Goal: Communication & Community: Answer question/provide support

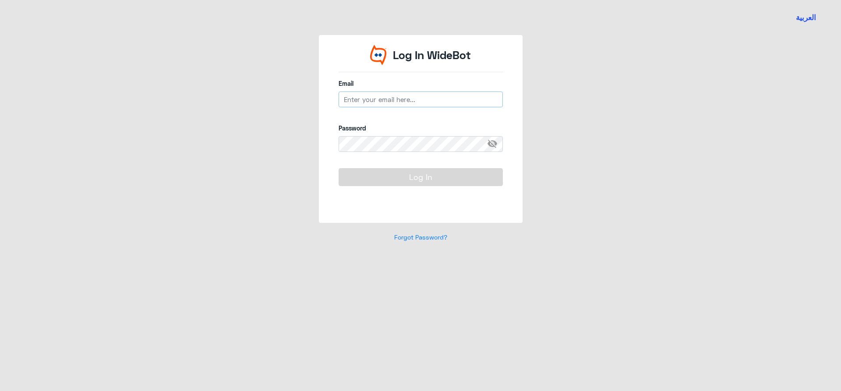
type input "[EMAIL_ADDRESS][DOMAIN_NAME]"
click at [393, 180] on button "Log In" at bounding box center [421, 177] width 164 height 18
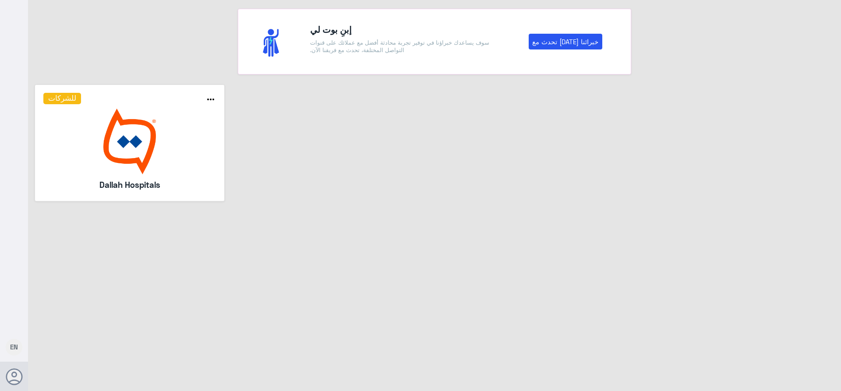
click at [94, 184] on h5 "Dallah Hospitals" at bounding box center [130, 185] width 126 height 12
click at [104, 152] on img at bounding box center [129, 142] width 173 height 66
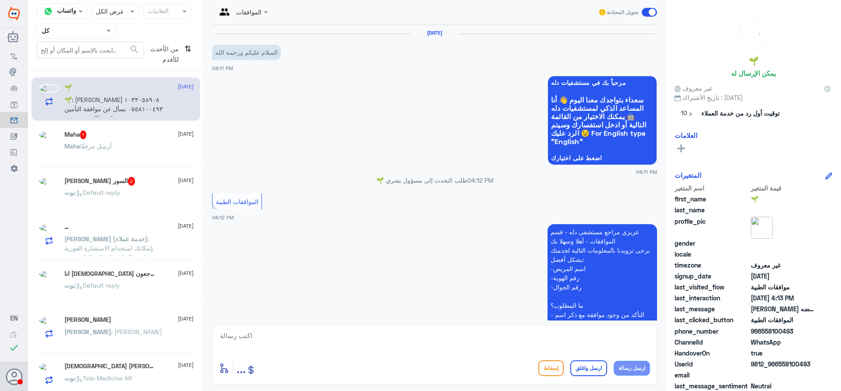
scroll to position [191, 0]
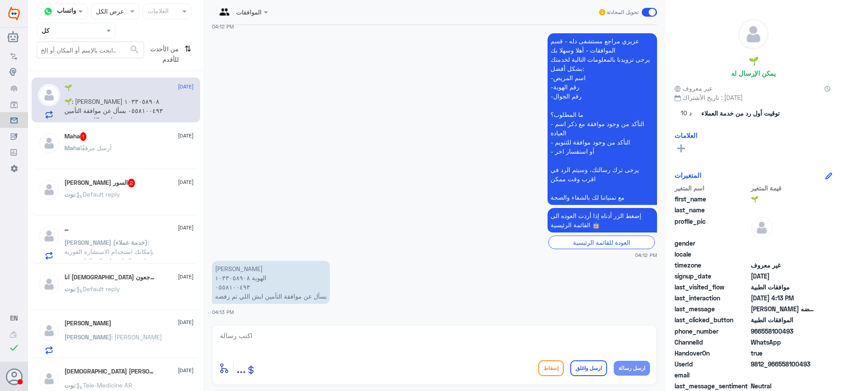
click at [56, 29] on input "text" at bounding box center [66, 30] width 48 height 10
click at [75, 91] on لديك "الوارد لديك" at bounding box center [70, 88] width 28 height 7
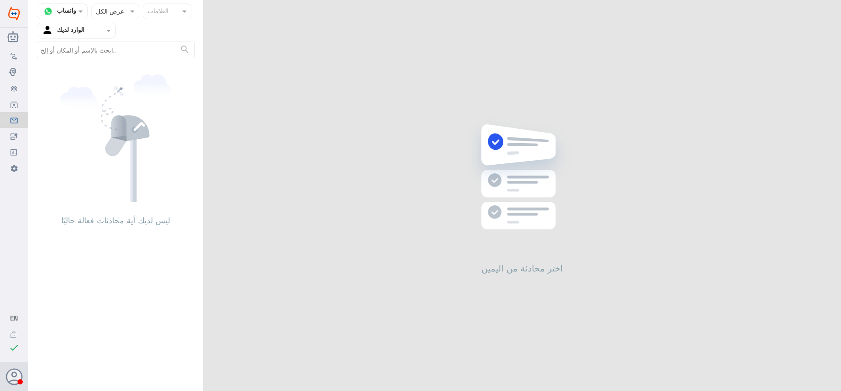
drag, startPoint x: 80, startPoint y: 32, endPoint x: 82, endPoint y: 39, distance: 6.5
click at [82, 37] on div "Agent Filter الوارد لديك" at bounding box center [70, 30] width 67 height 13
click at [85, 98] on div "فريقك" at bounding box center [76, 98] width 79 height 20
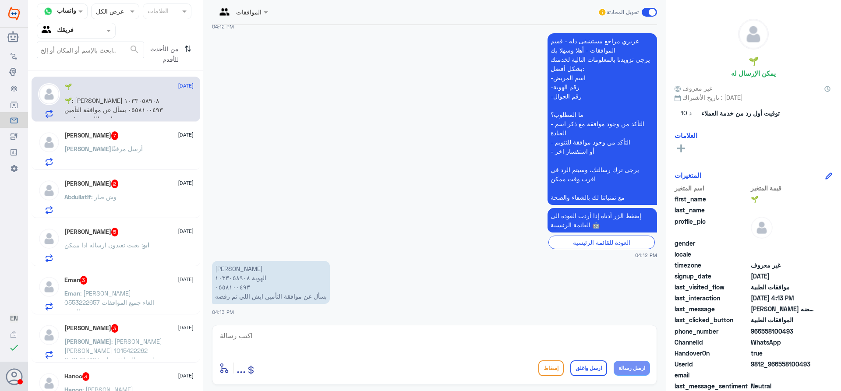
scroll to position [0, 0]
click at [123, 131] on div "[PERSON_NAME] 7 [DATE] [PERSON_NAME] أرسل مرفقًا" at bounding box center [116, 148] width 169 height 45
click at [99, 140] on h5 "[PERSON_NAME] 7" at bounding box center [91, 136] width 54 height 9
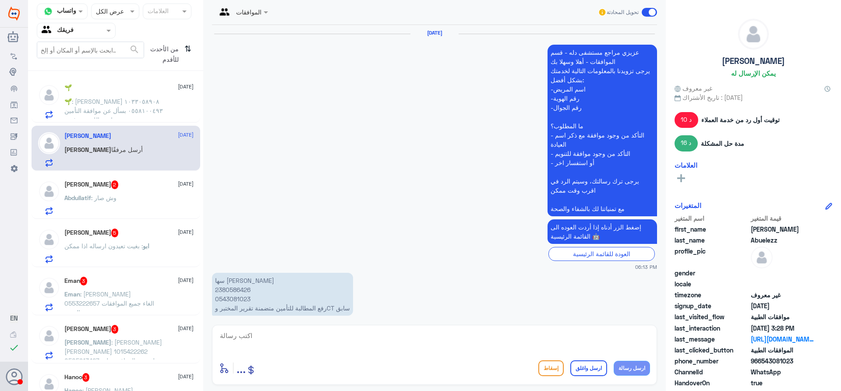
scroll to position [1404, 0]
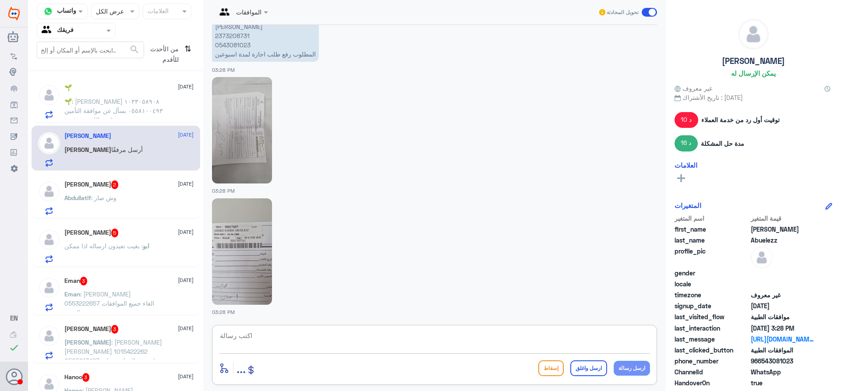
click at [303, 347] on textarea at bounding box center [434, 340] width 431 height 21
paste textarea "يرجى التواصل مع قسم التقارير عن طريق الاتصال بشكل مباشر على الرقم 966112994881"
type textarea "يرجى التواصل مع قسم التقارير عن طريق الاتصال بشكل مباشر على الرقم 966112994881"
click at [626, 370] on button "ارسل رسالة" at bounding box center [632, 368] width 36 height 15
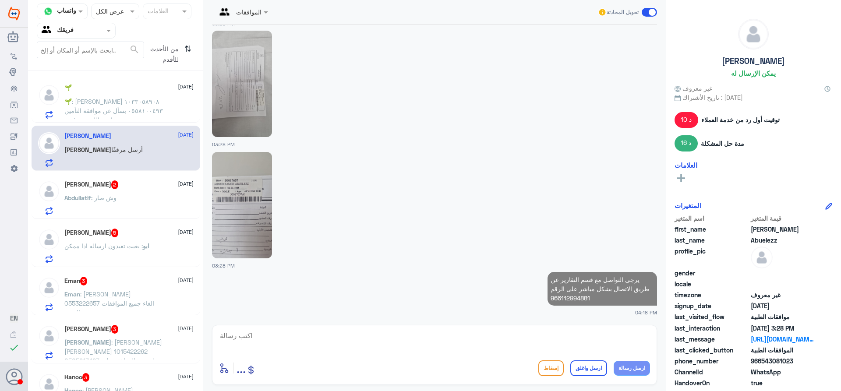
click at [602, 341] on textarea at bounding box center [434, 340] width 431 height 21
click at [470, 344] on textarea at bounding box center [434, 340] width 431 height 21
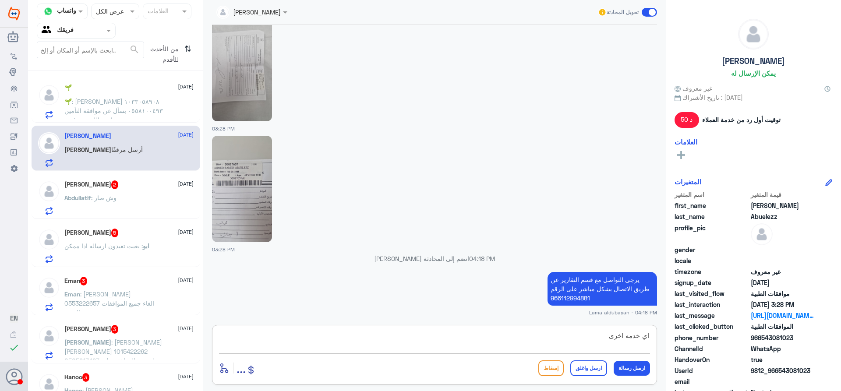
type textarea "اي خدمه اخرى ظ"
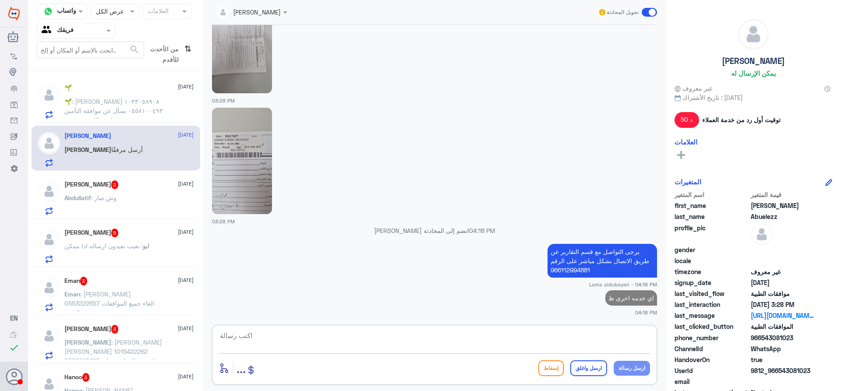
click at [138, 210] on div "[PERSON_NAME] : و[PERSON_NAME]" at bounding box center [128, 205] width 129 height 20
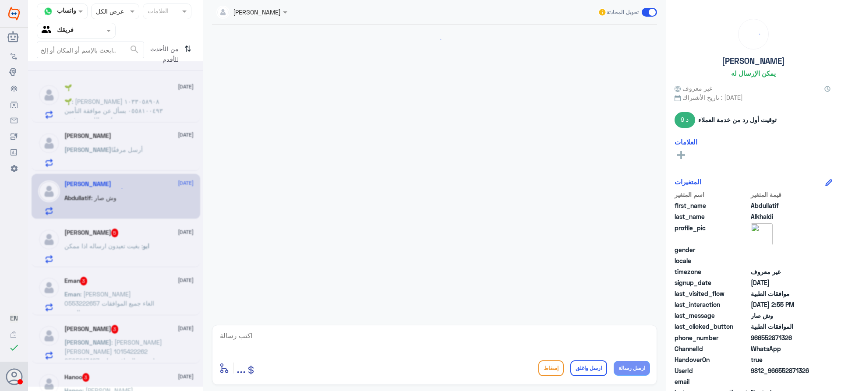
scroll to position [549, 0]
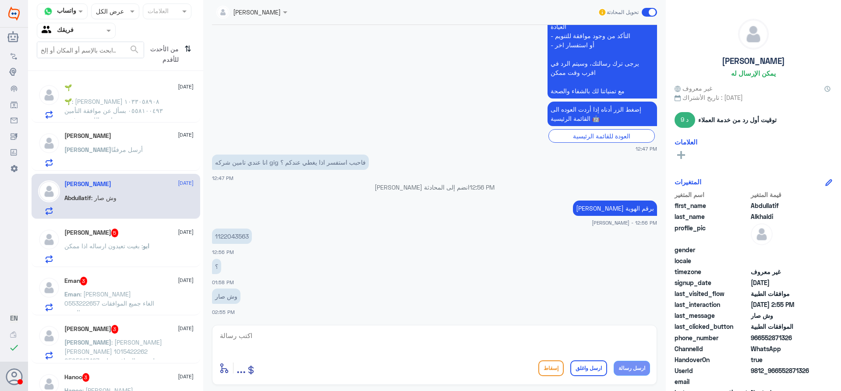
click at [229, 237] on p "1122043563" at bounding box center [232, 236] width 40 height 15
copy p "1122043563"
click at [141, 242] on span ": بغيت تعيدون ارساله اذا ممكن" at bounding box center [103, 245] width 78 height 7
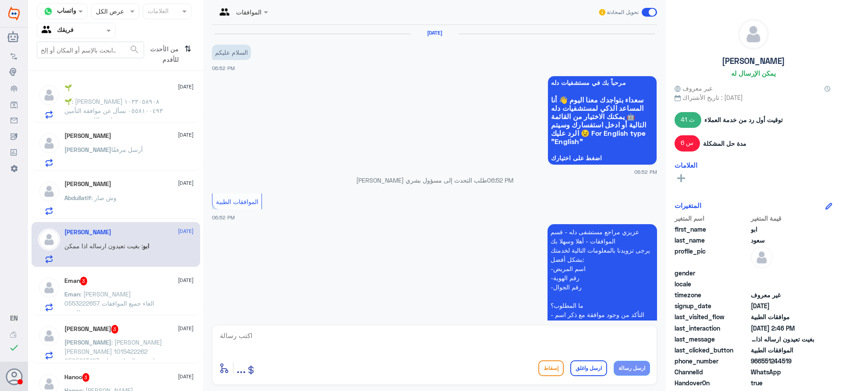
scroll to position [910, 0]
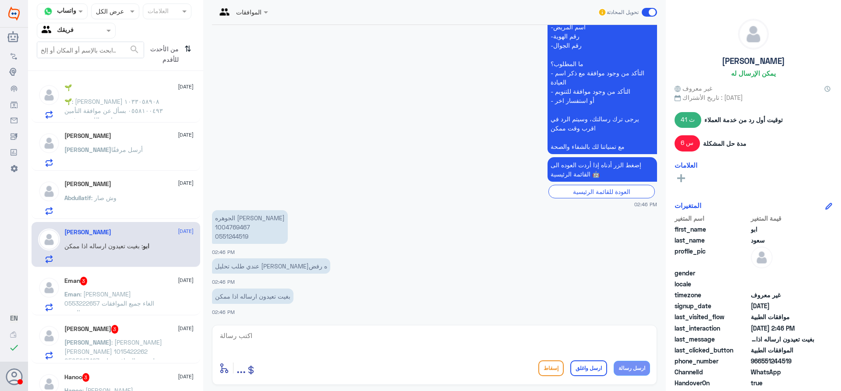
click at [244, 227] on p "الجوهره [PERSON_NAME] 1004769467 0551244519" at bounding box center [250, 227] width 76 height 34
copy p "1004769467"
click at [427, 351] on textarea at bounding box center [434, 340] width 431 height 21
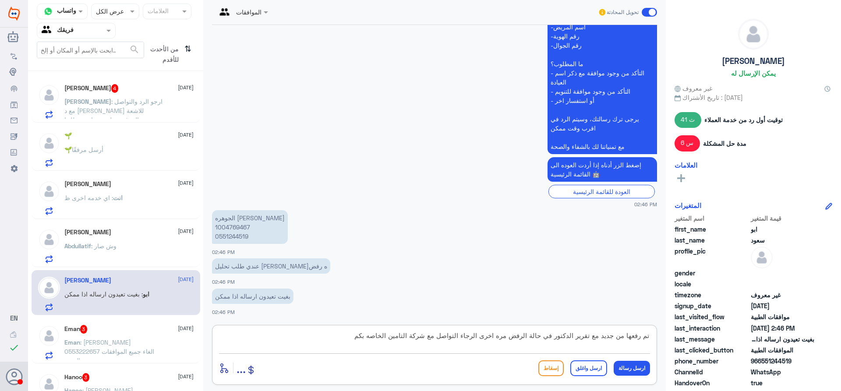
type textarea "تم رفعها من جديد مع تقرير الدكتور في حالة الرفض مره اخرى الرجاء التواصل مع شركة…"
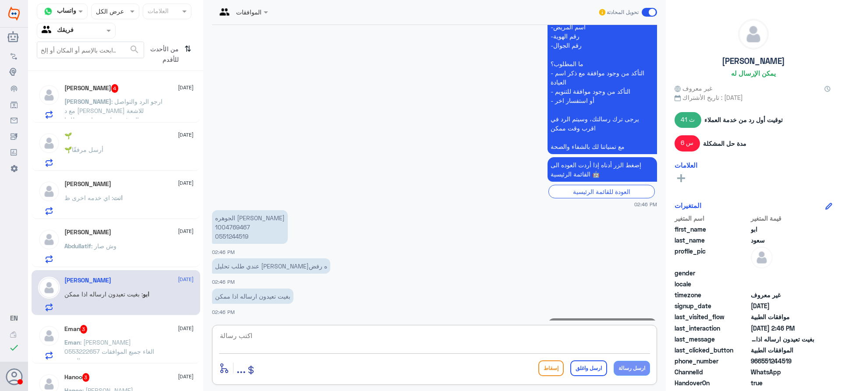
scroll to position [956, 0]
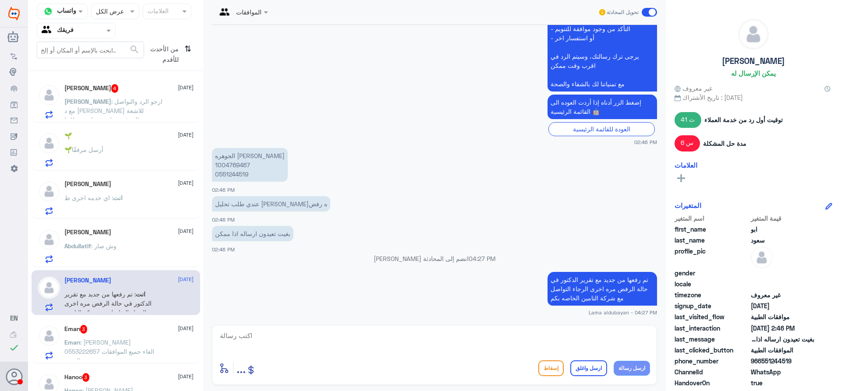
click at [124, 250] on div "[PERSON_NAME] : و[PERSON_NAME]" at bounding box center [128, 253] width 129 height 20
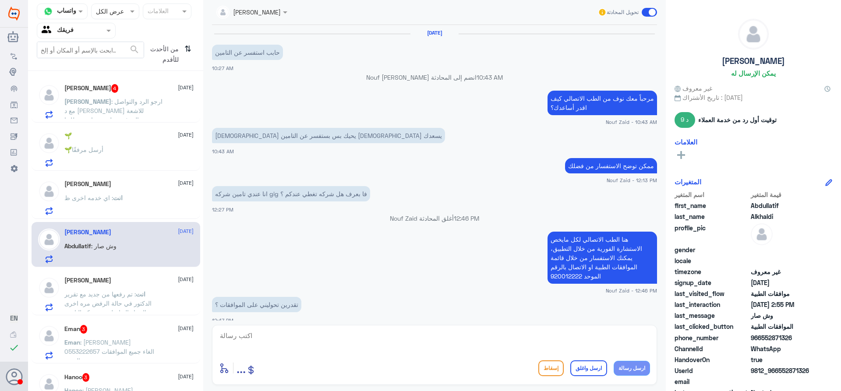
scroll to position [549, 0]
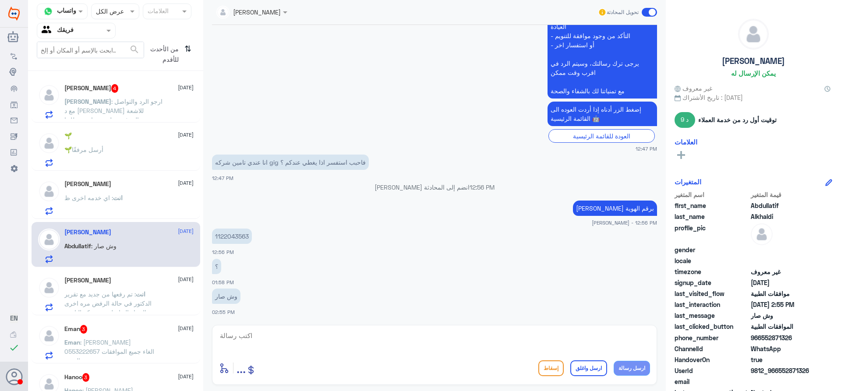
click at [291, 346] on textarea at bounding box center [434, 340] width 431 height 21
type textarea "معمد بامكانك التواصل مع شركة تامينك للتاكد من الخدمه"
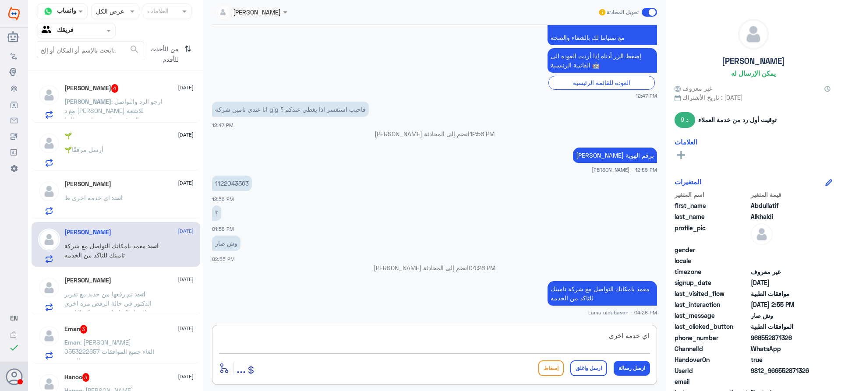
type textarea "اي خدمه اخرى؟"
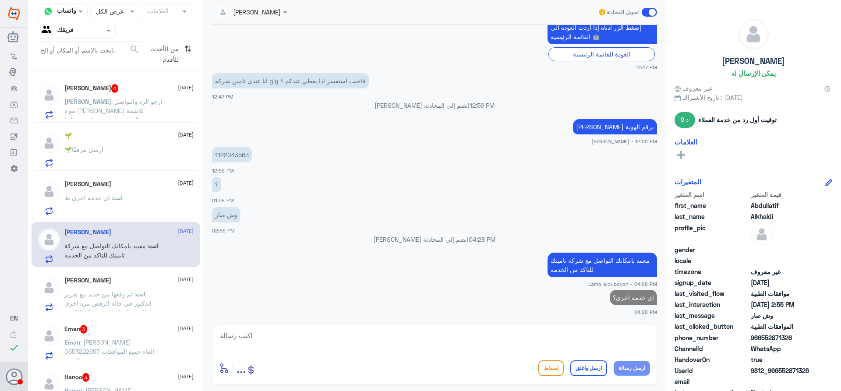
click at [107, 350] on span ": [PERSON_NAME] 0553222657 الغاء جميع الموافقات التنويم" at bounding box center [109, 352] width 90 height 26
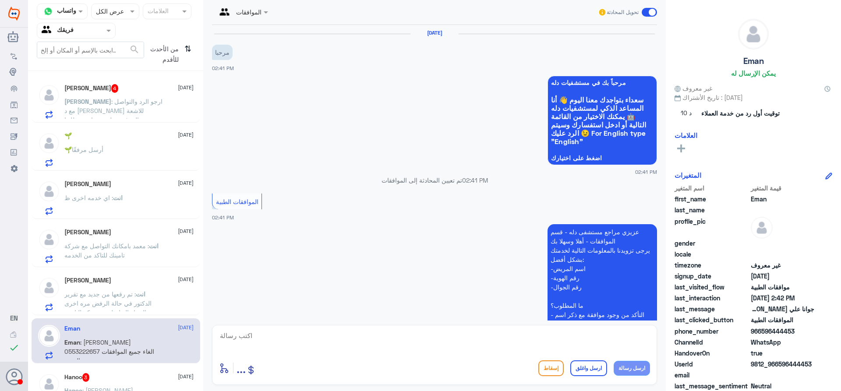
scroll to position [191, 0]
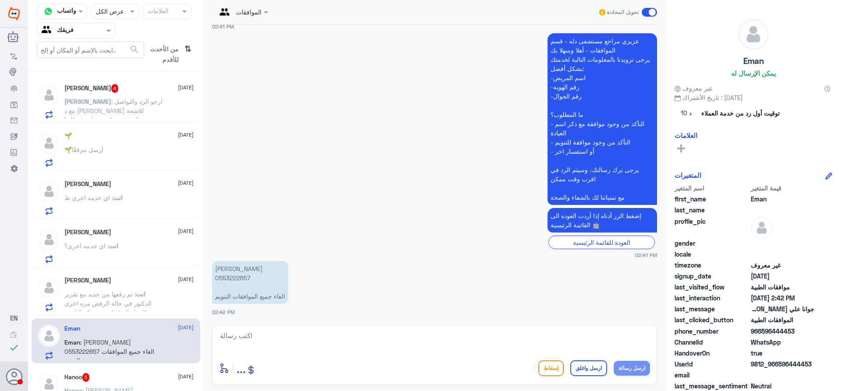
click at [237, 277] on p "جوانا علي [PERSON_NAME] 0553222657 الغاء جميع الموافقات التنويم" at bounding box center [250, 282] width 76 height 43
copy p "0553222657"
click at [474, 336] on textarea at bounding box center [434, 340] width 431 height 21
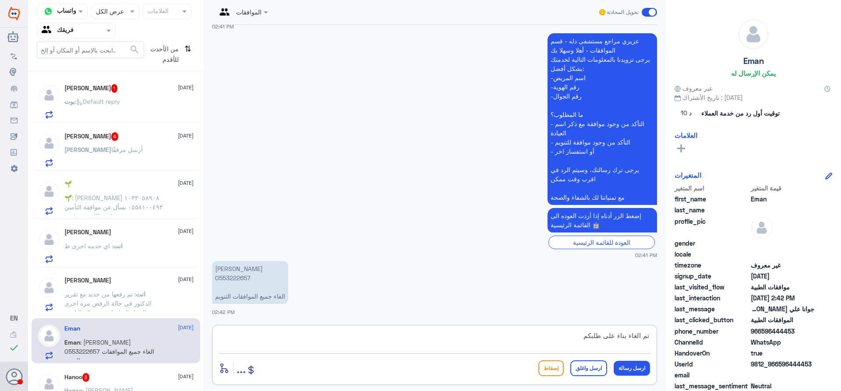
type textarea "تم الغاء بناء على طلبكم"
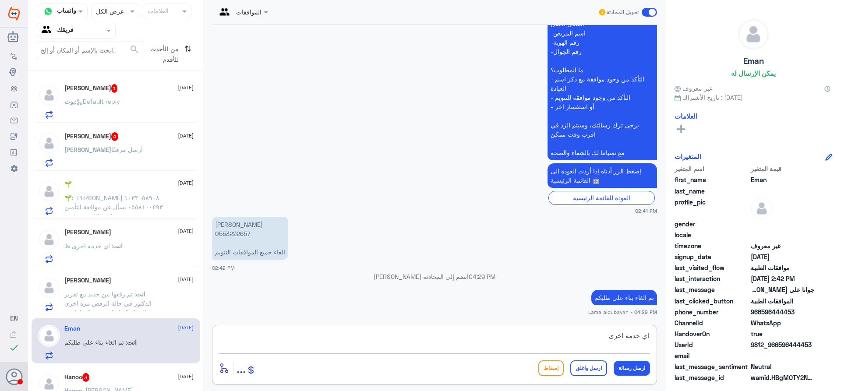
type textarea "اي خدمه اخرى؟"
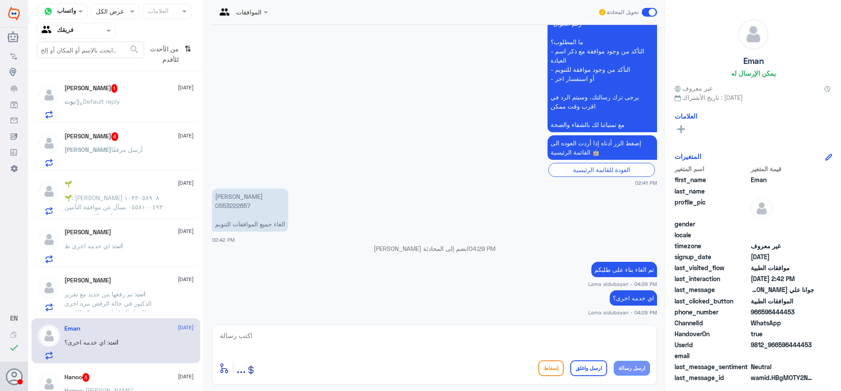
click at [124, 374] on div "Hanoo 3 [DATE]" at bounding box center [128, 377] width 129 height 9
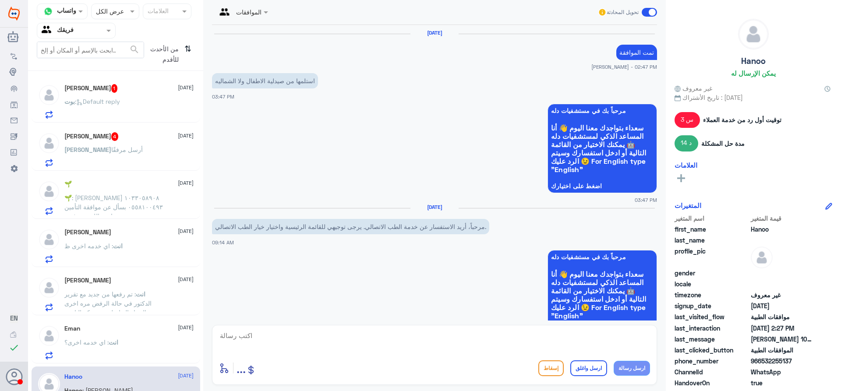
scroll to position [741, 0]
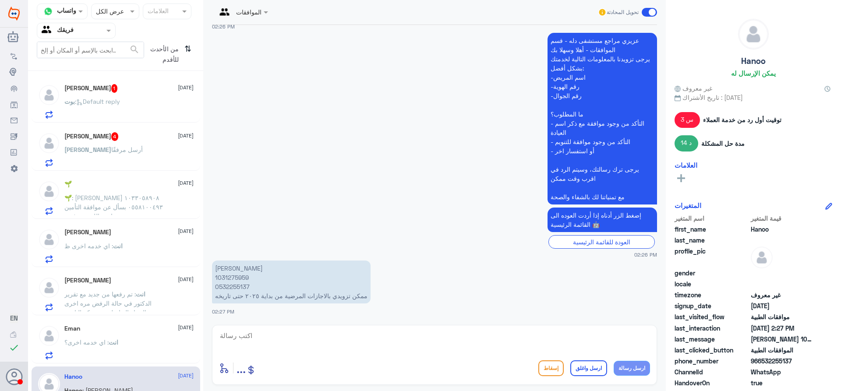
click at [369, 347] on textarea at bounding box center [434, 340] width 431 height 21
paste textarea "يرجى التواصل مع قسم التقارير عن طريق الاتصال بشكل مباشر على الرقم 966112994881"
type textarea "يرجى التواصل مع قسم التقارير عن طريق الاتصال بشكل مباشر على الرقم 966112994881"
click at [631, 368] on button "ارسل رسالة" at bounding box center [632, 368] width 36 height 15
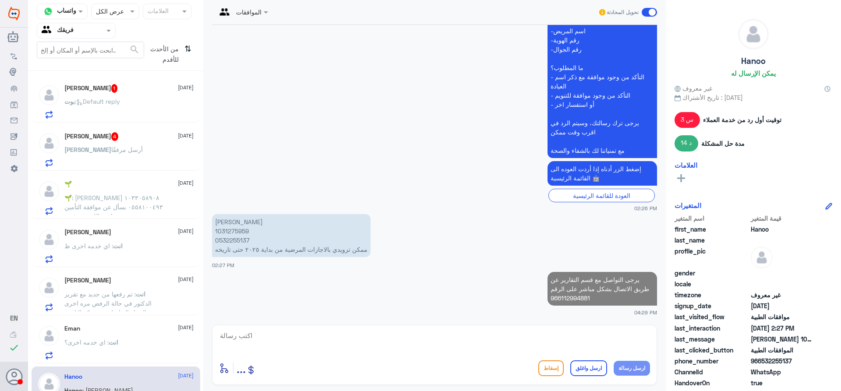
click at [572, 342] on textarea at bounding box center [434, 340] width 431 height 21
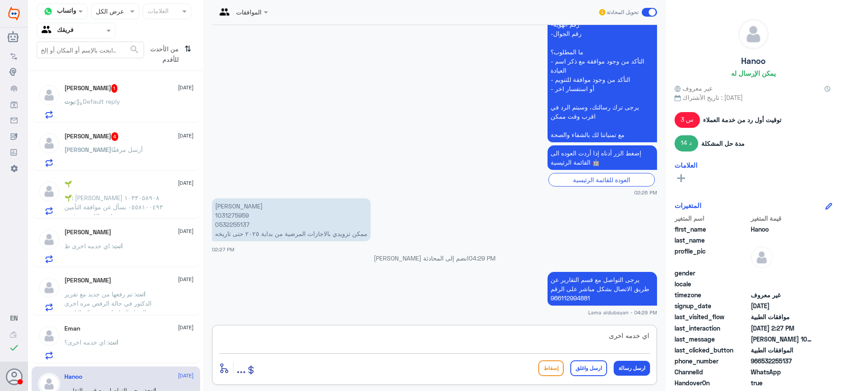
type textarea "اي خدمه اخرى؟"
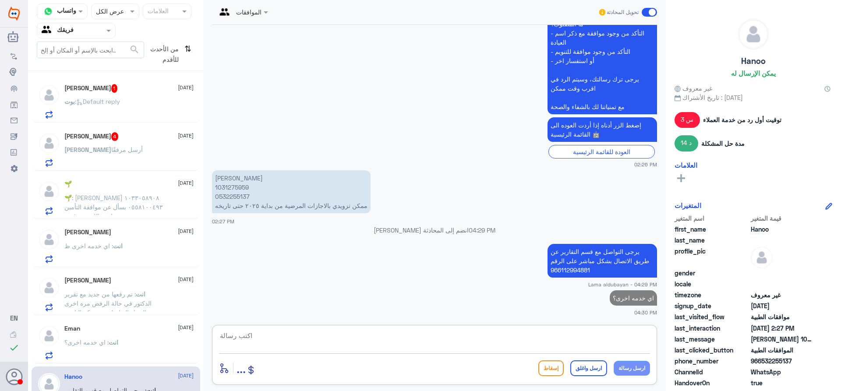
click at [111, 149] on span "أرسل مرفقًا" at bounding box center [127, 149] width 32 height 7
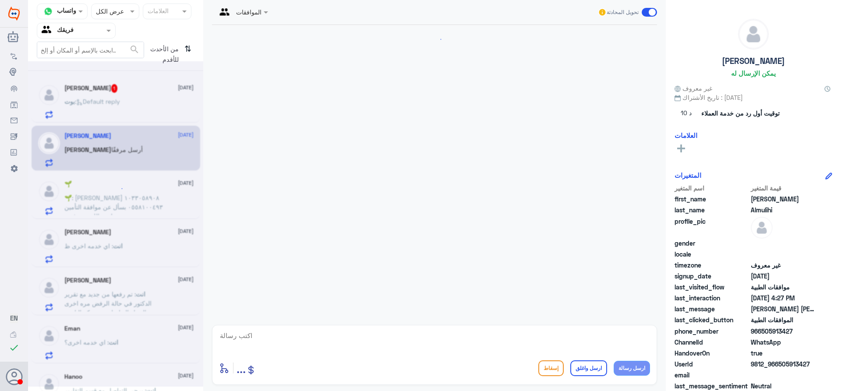
scroll to position [240, 0]
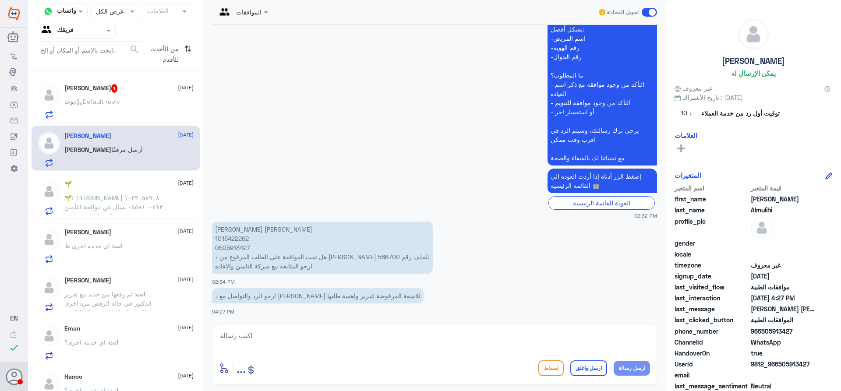
click at [133, 92] on div "[PERSON_NAME] 1 [DATE]" at bounding box center [128, 88] width 129 height 9
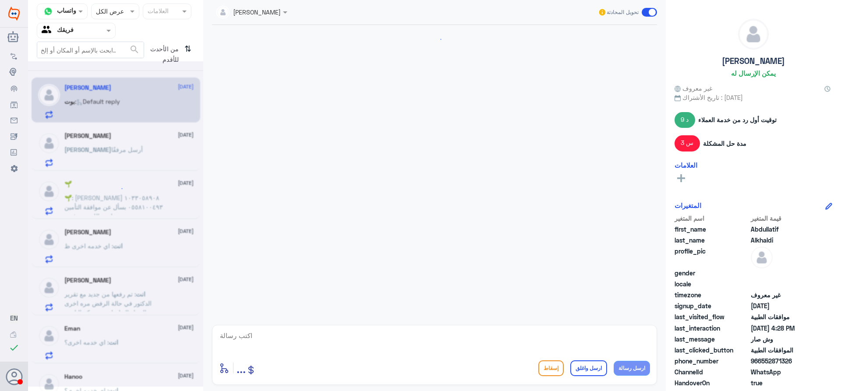
scroll to position [610, 0]
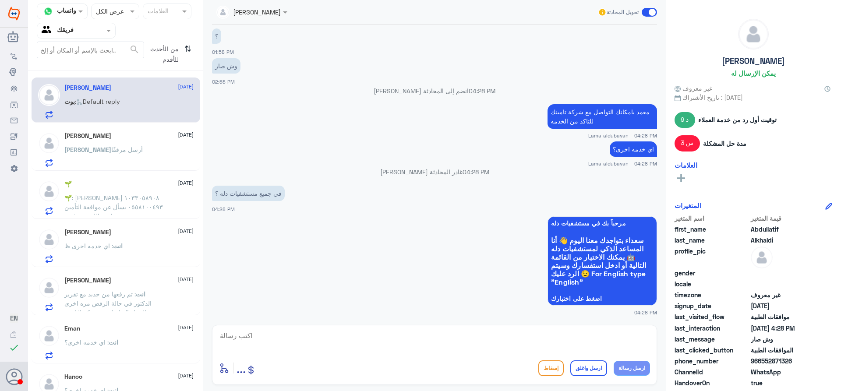
click at [298, 340] on textarea at bounding box center [434, 340] width 431 height 21
type textarea "د"
type textarea "بمكانك التاكد من شركة التامين"
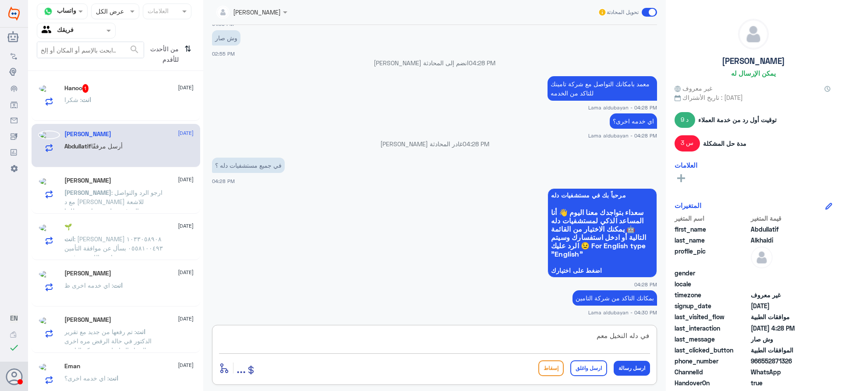
type textarea "في دله النخيل معمد"
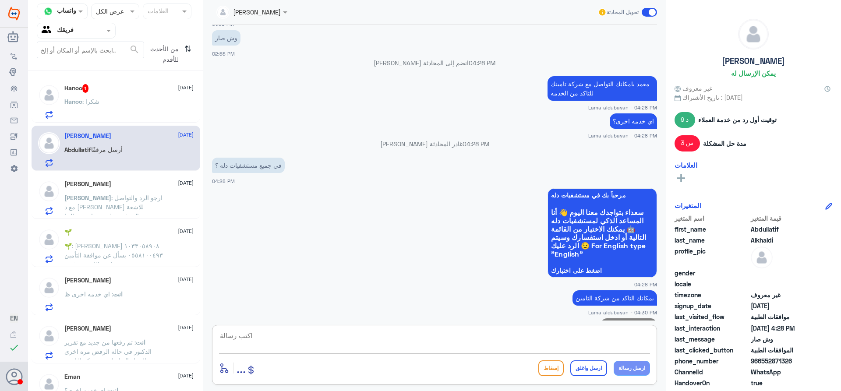
scroll to position [667, 0]
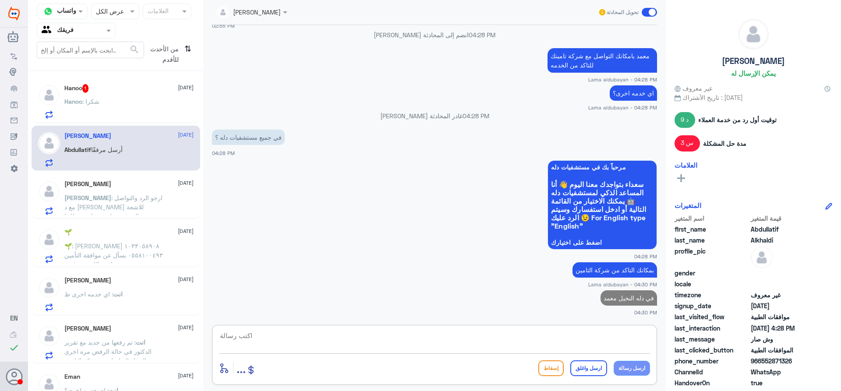
click at [100, 115] on div "Hanoo : شكرا" at bounding box center [128, 109] width 129 height 20
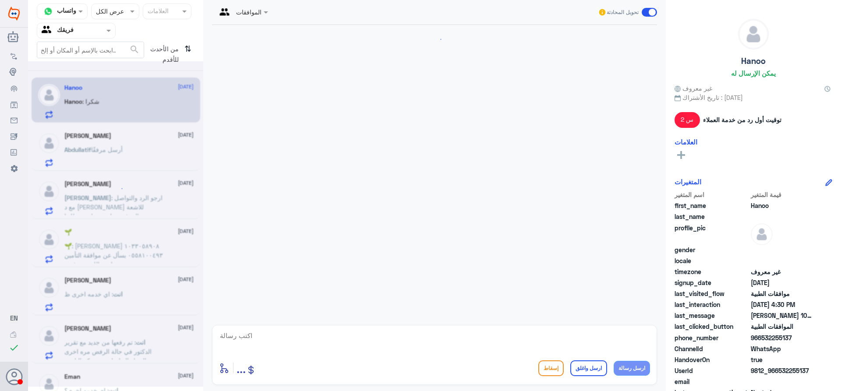
scroll to position [657, 0]
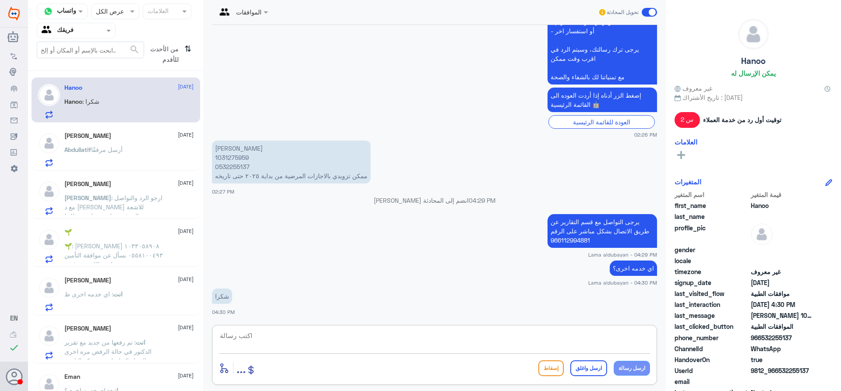
click at [399, 349] on textarea at bounding box center [434, 340] width 431 height 21
type textarea "ا"
click at [559, 342] on textarea at bounding box center [434, 340] width 431 height 21
paste textarea "نشكر تواصلك مع مستشفيات دلة"
type textarea "نشكر تواصلك مع مستشفيات دلة"
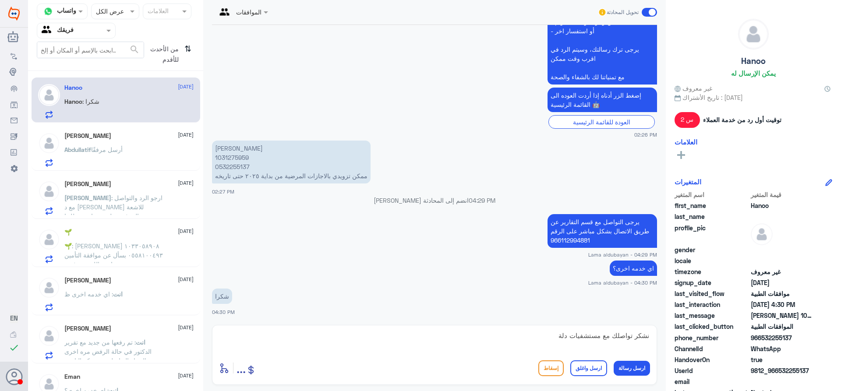
click at [593, 375] on button "ارسل واغلق" at bounding box center [588, 368] width 37 height 16
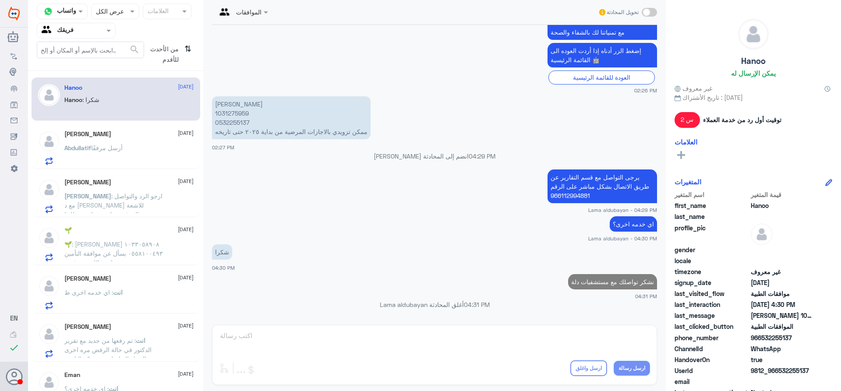
click at [96, 143] on p "[PERSON_NAME] أرسل مرفقًا" at bounding box center [93, 154] width 58 height 22
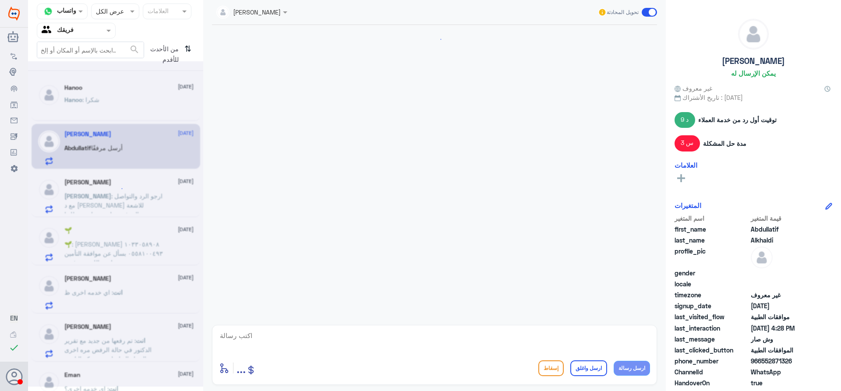
scroll to position [584, 0]
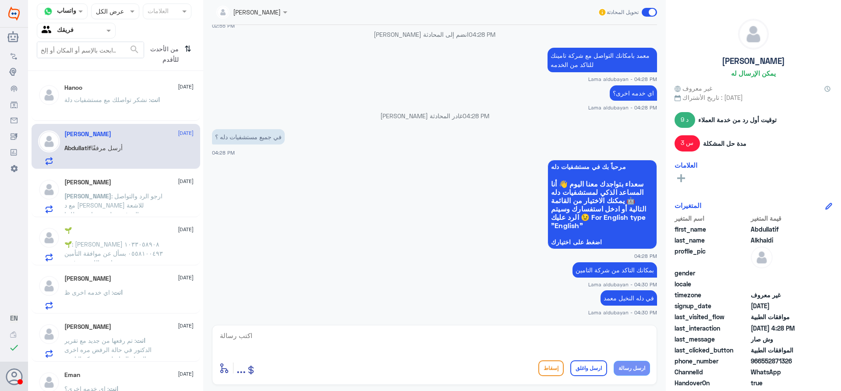
click at [561, 342] on textarea at bounding box center [434, 340] width 431 height 21
type textarea "اي خدمه اخرى؟"
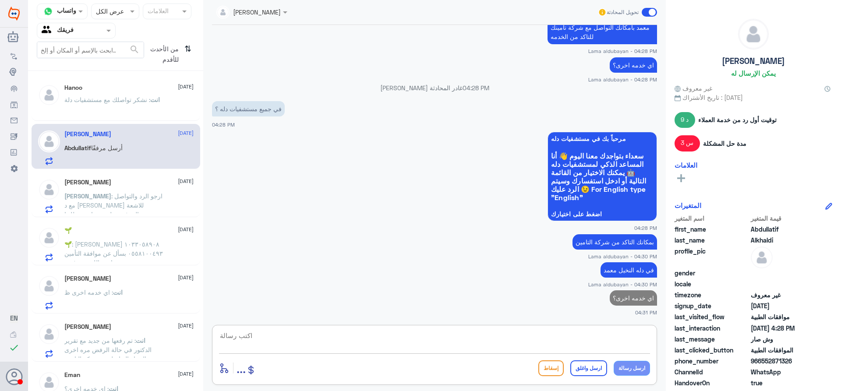
click at [69, 202] on span ": ارجو الرد والتواصل مع د [PERSON_NAME] للاشعة المرفوضة لتبرير واهمية طلبها" at bounding box center [113, 205] width 98 height 26
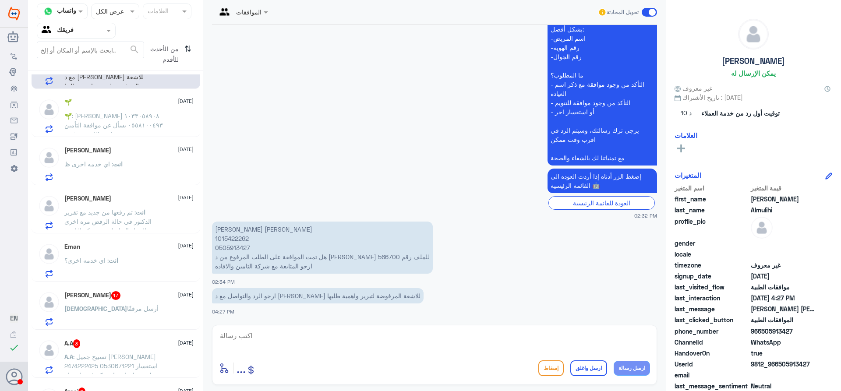
scroll to position [131, 0]
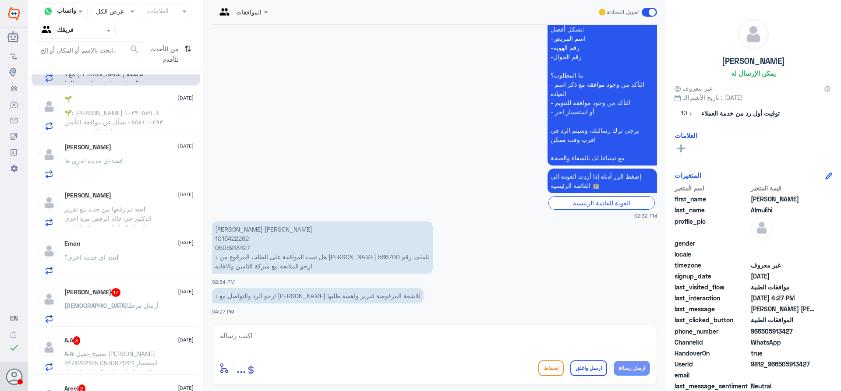
click at [134, 345] on div "A.A 3 [DATE]" at bounding box center [128, 340] width 129 height 9
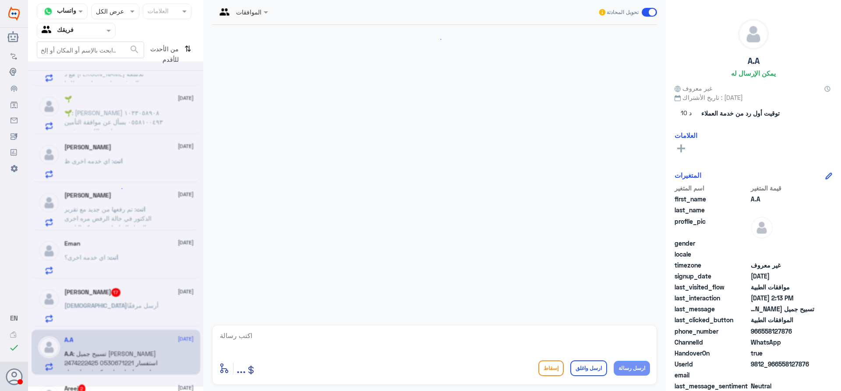
scroll to position [237, 0]
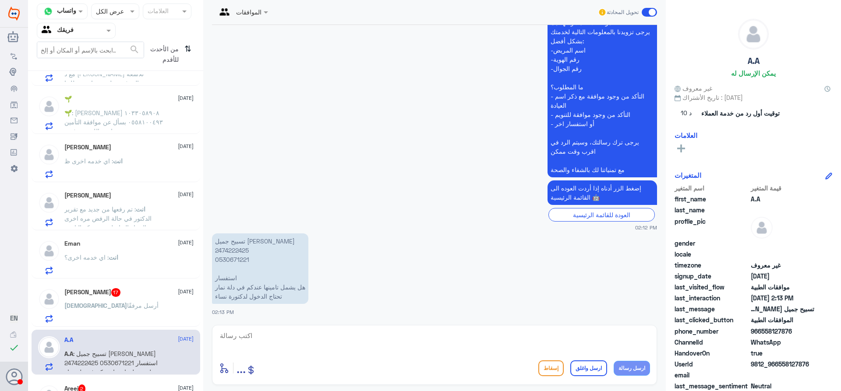
click at [146, 257] on div "انت : اي خدمه اخرى؟" at bounding box center [128, 265] width 129 height 20
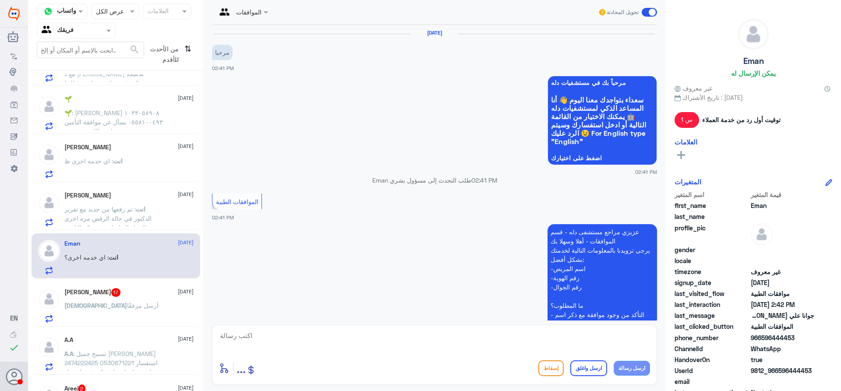
scroll to position [263, 0]
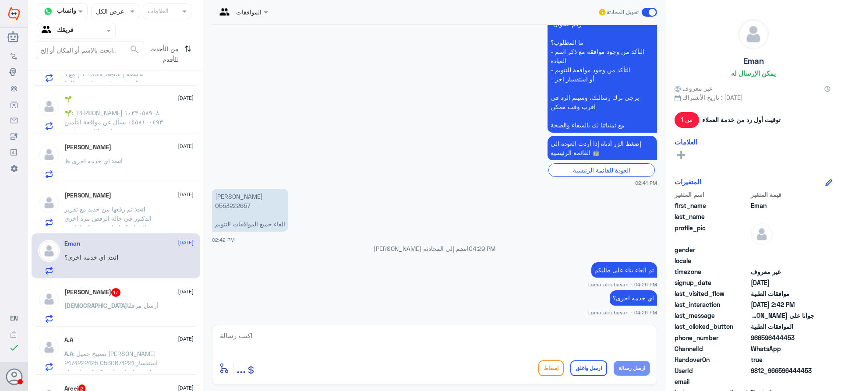
click at [142, 298] on div "[PERSON_NAME] 17 [DATE] [PERSON_NAME] أرسل مرفقًا" at bounding box center [128, 305] width 129 height 35
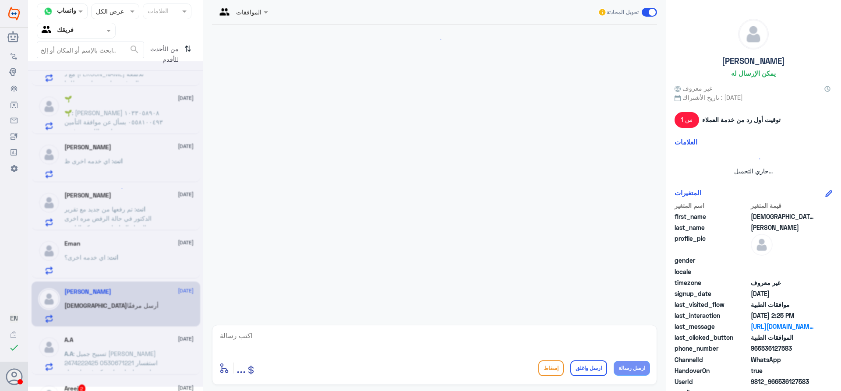
scroll to position [828, 0]
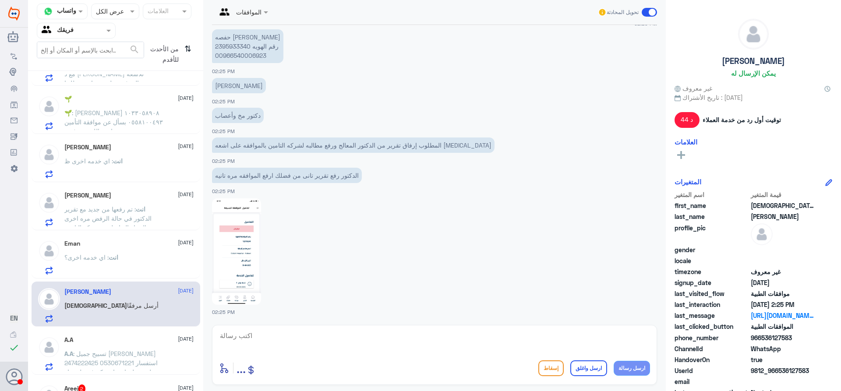
click at [137, 262] on div "انت : اي خدمه اخرى؟" at bounding box center [128, 265] width 129 height 20
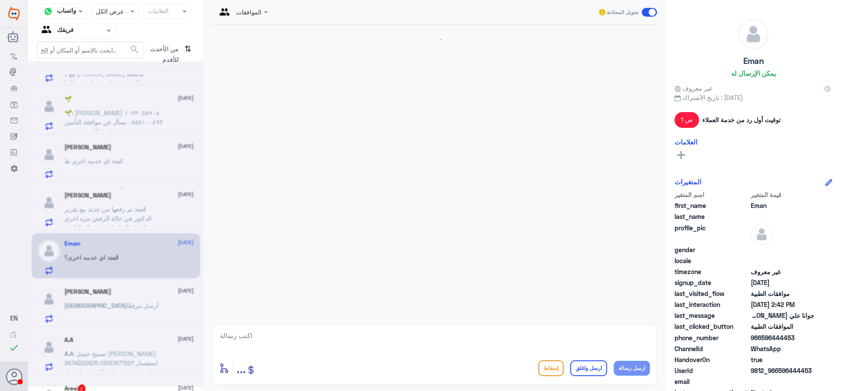
scroll to position [263, 0]
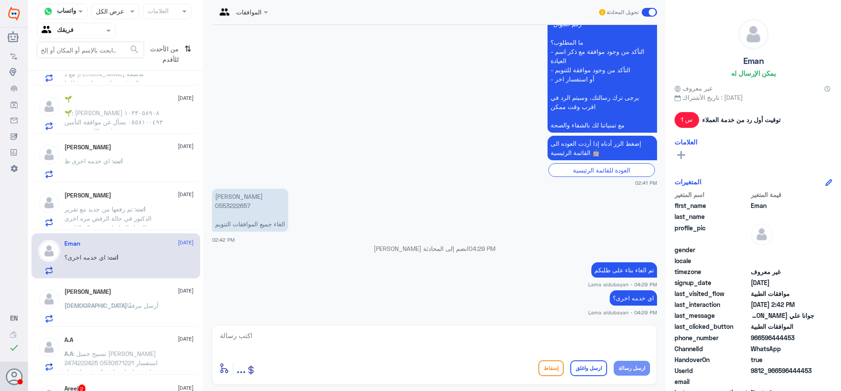
click at [123, 348] on div "A.A [DATE] A.A : تسبيح جميل [PERSON_NAME] 2474222425 0530671221 استفسار هل يشمل…" at bounding box center [128, 353] width 129 height 35
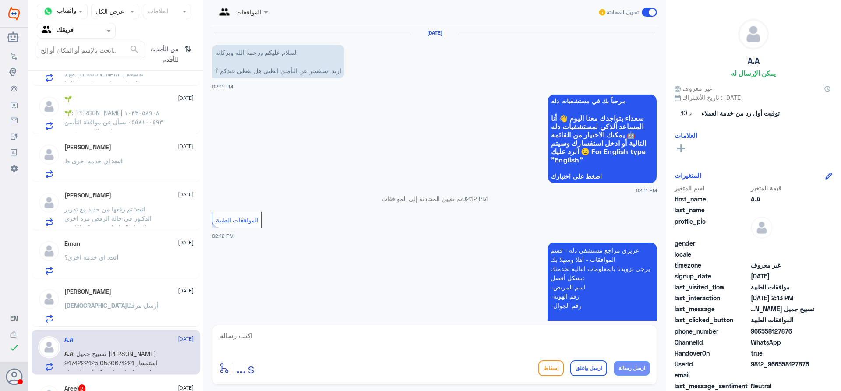
scroll to position [237, 0]
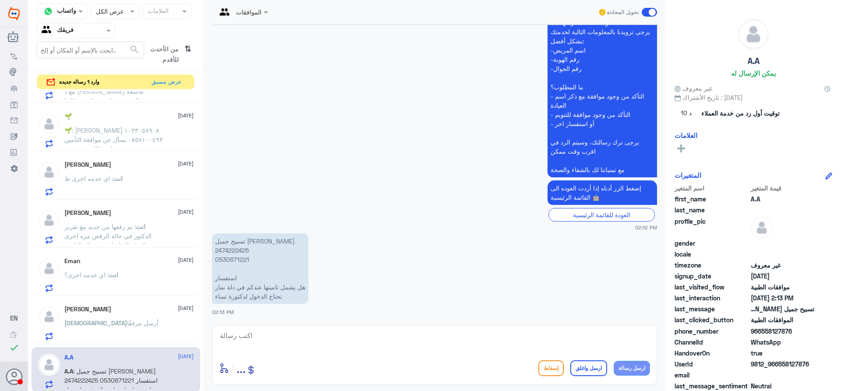
click at [436, 348] on textarea at bounding box center [434, 340] width 431 height 21
paste textarea "( 0112995140 , 0546022896 )"
drag, startPoint x: 437, startPoint y: 336, endPoint x: 275, endPoint y: 321, distance: 161.9
click at [275, 321] on div "الموافقات تحويل المحادثة [DATE] السلام عليكم ورحمة الله وبركاته اريد استفسر عن …" at bounding box center [434, 197] width 462 height 394
type textarea "يرجى التواصل مع دله نمار على هذي الارقام ( 0112995140 , 0546022896 )"
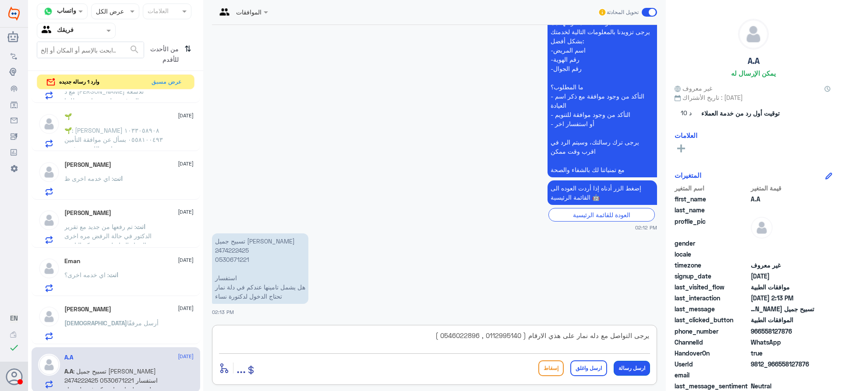
click at [644, 374] on button "ارسل رسالة" at bounding box center [632, 368] width 36 height 15
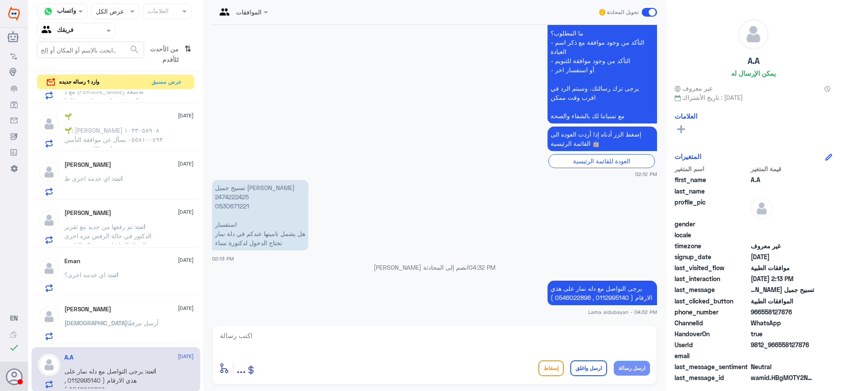
click at [614, 361] on button "ارسل رسالة" at bounding box center [632, 368] width 36 height 15
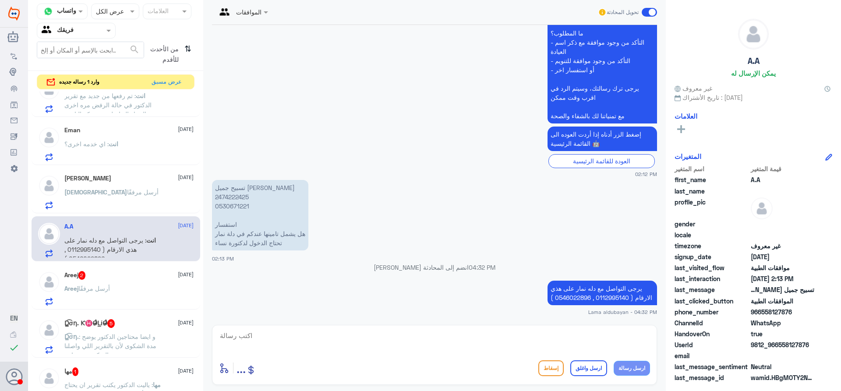
scroll to position [263, 0]
click at [111, 273] on div "Areej 2 [DATE]" at bounding box center [128, 275] width 129 height 9
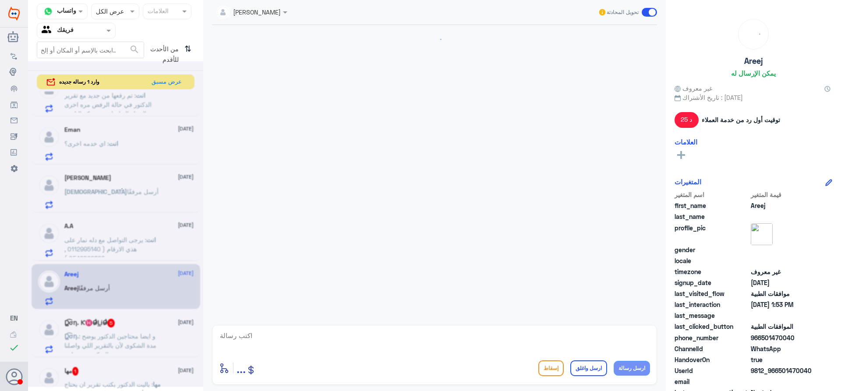
scroll to position [889, 0]
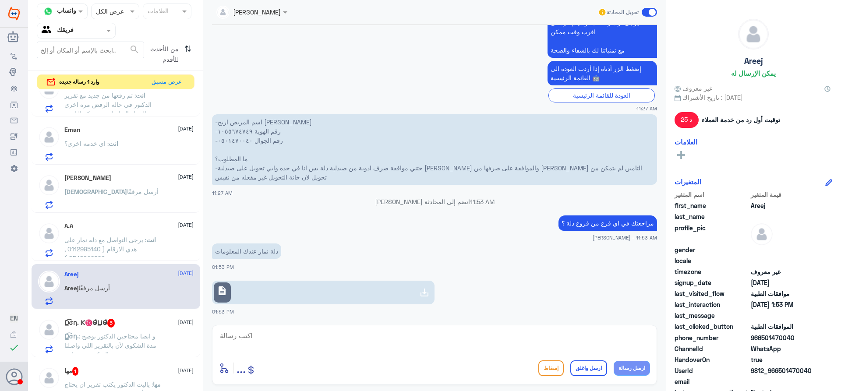
click at [102, 235] on div "A.A [DATE] انت : يرجى التواصل مع دله نمار على هذي الارقام ( 0112995140 , 054602…" at bounding box center [128, 239] width 129 height 35
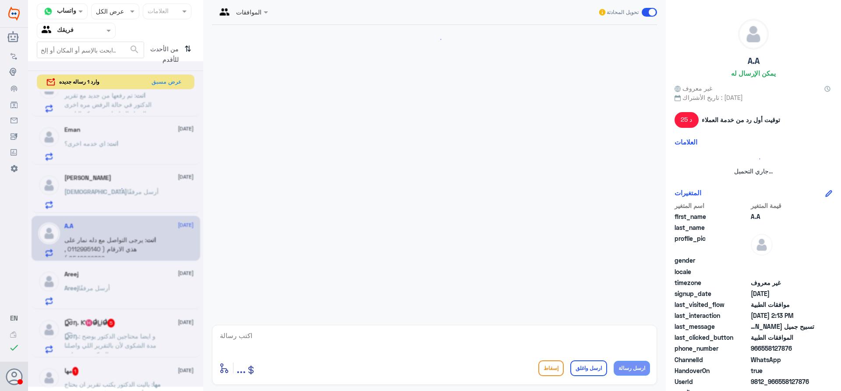
scroll to position [290, 0]
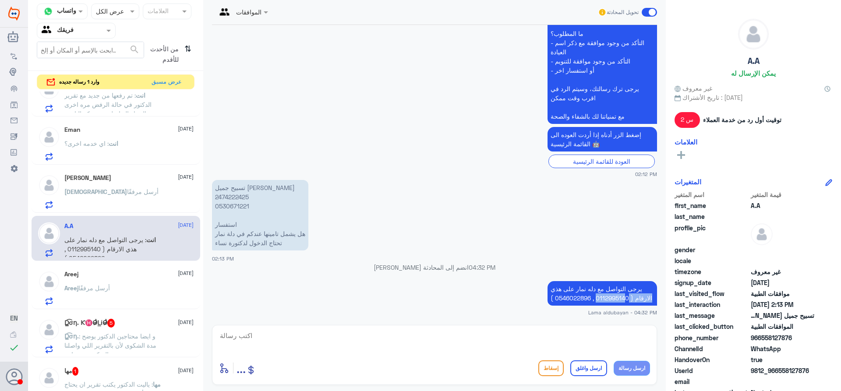
drag, startPoint x: 646, startPoint y: 289, endPoint x: 621, endPoint y: 306, distance: 30.2
click at [621, 306] on app-msgs-text "يرجى التواصل مع دله نمار على هذي الارقام ( 0112995140 , 0546022896 )" at bounding box center [434, 293] width 445 height 25
click at [635, 292] on p "يرجى التواصل مع دله نمار على هذي الارقام ( 0112995140 , 0546022896 )" at bounding box center [601, 293] width 109 height 25
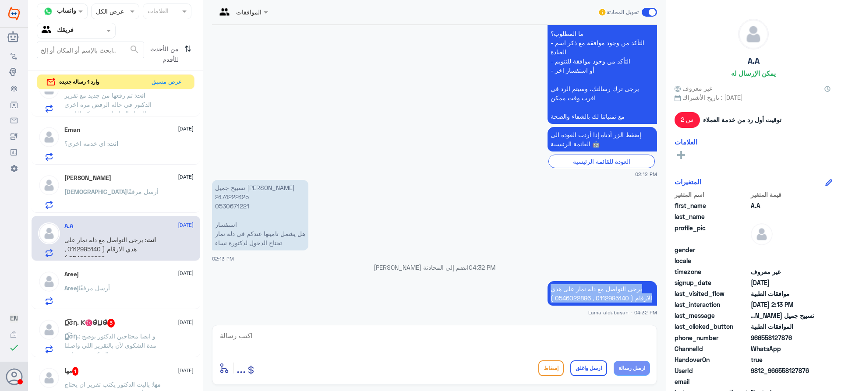
click at [635, 292] on p "يرجى التواصل مع دله نمار على هذي الارقام ( 0112995140 , 0546022896 )" at bounding box center [601, 293] width 109 height 25
copy div "يرجى التواصل مع دله نمار على هذي الارقام ( 0112995140 , 0546022896 )"
click at [139, 281] on div "Areej [DATE] [PERSON_NAME] أرسل مرفقًا" at bounding box center [128, 288] width 129 height 35
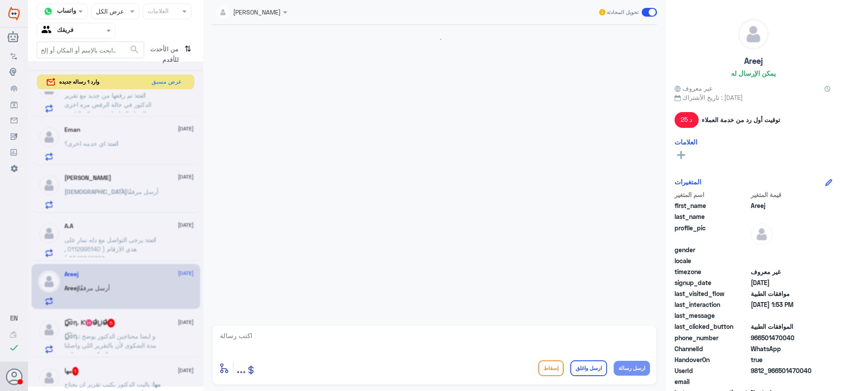
scroll to position [889, 0]
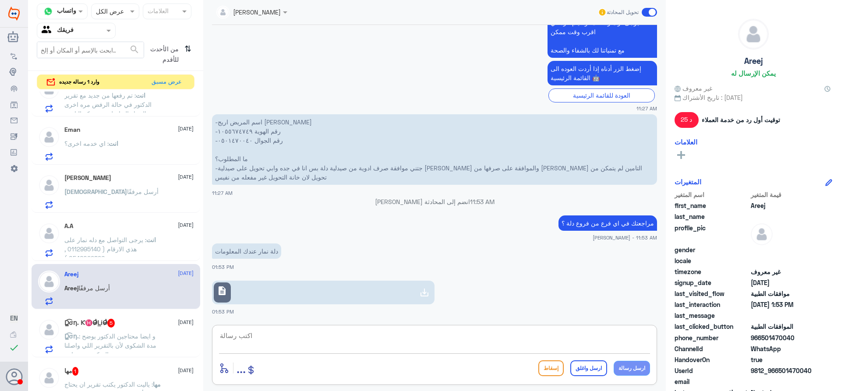
click at [468, 344] on textarea at bounding box center [434, 340] width 431 height 21
paste textarea "يرجى التواصل مع دله نمار على هذي الارقام ( 0112995140 , 0546022896 )"
type textarea "يرجى التواصل مع دله نمار على هذي الارقام ( 0112995140 , 0546022896 )"
click at [622, 368] on button "ارسل رسالة" at bounding box center [632, 368] width 36 height 15
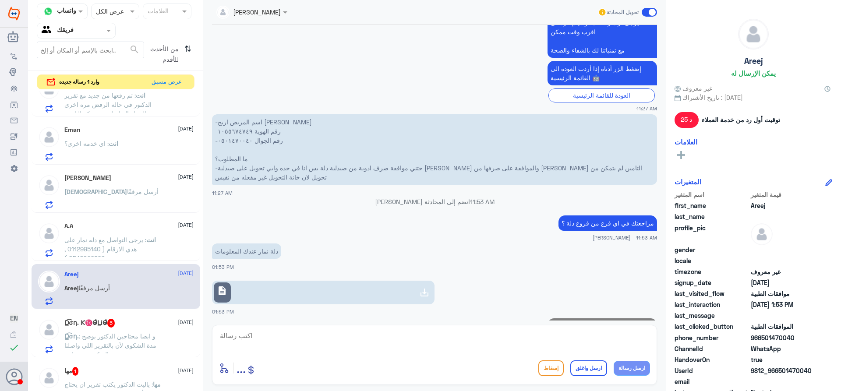
scroll to position [926, 0]
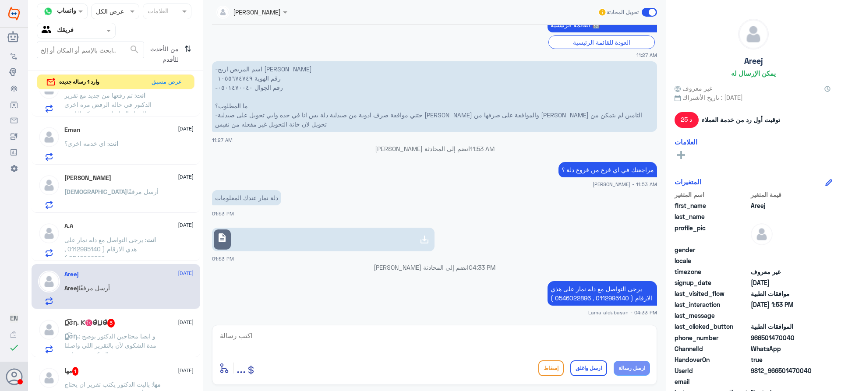
click at [127, 335] on span ": و ايضا محتاجين الدكتور يوضح مدة الشكوى لأن بالتقرير اللي واصلنا مدة الشكوى يو…" at bounding box center [110, 345] width 92 height 26
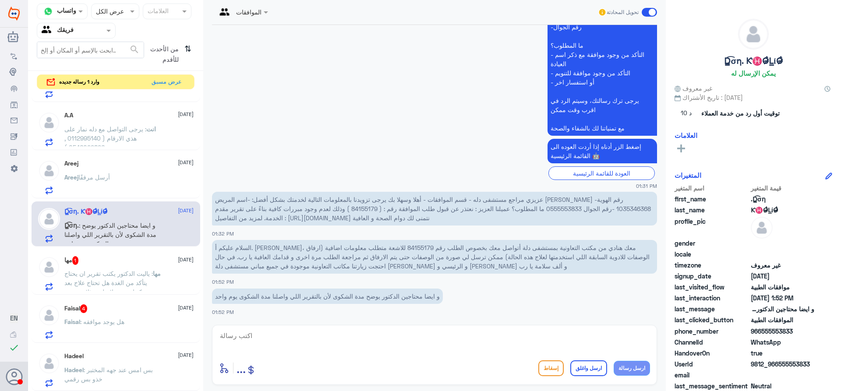
scroll to position [394, 0]
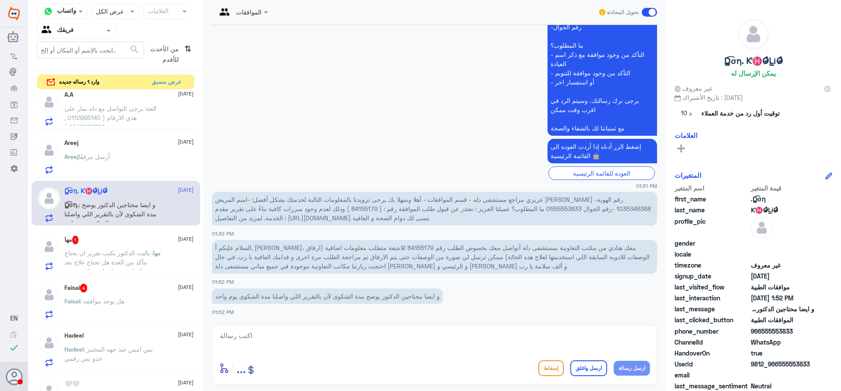
click at [125, 265] on span ": ياليت الدكتور يكتب تقرير ان يحتاج يتأكد من الغدة هل تحتاج علاج بعد تركتها بدو…" at bounding box center [108, 262] width 88 height 26
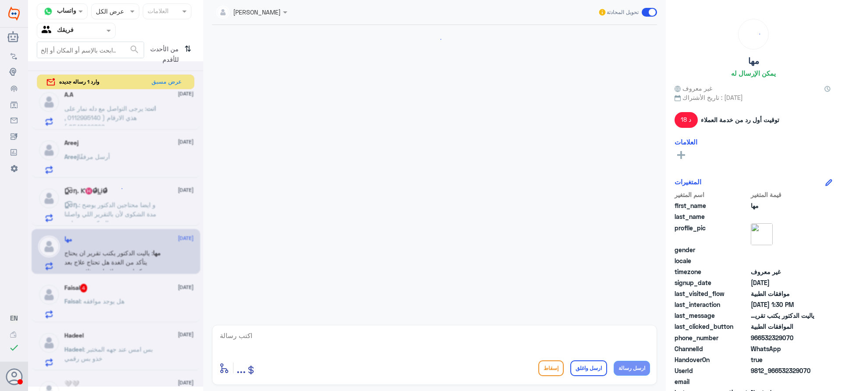
scroll to position [797, 0]
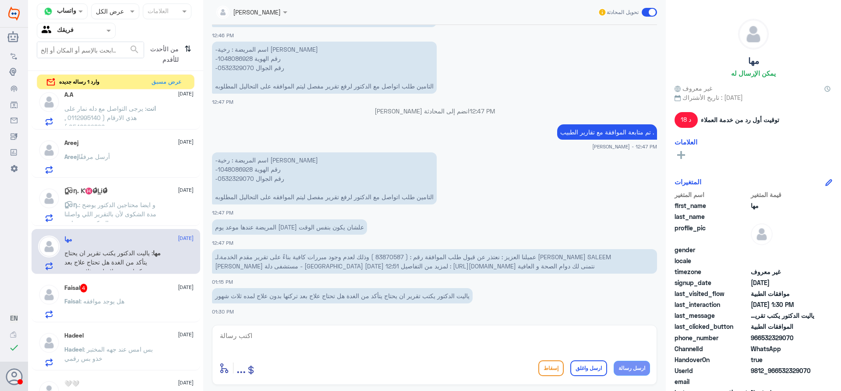
click at [134, 305] on div "Faisal : هل يوجد موافقه" at bounding box center [128, 309] width 129 height 20
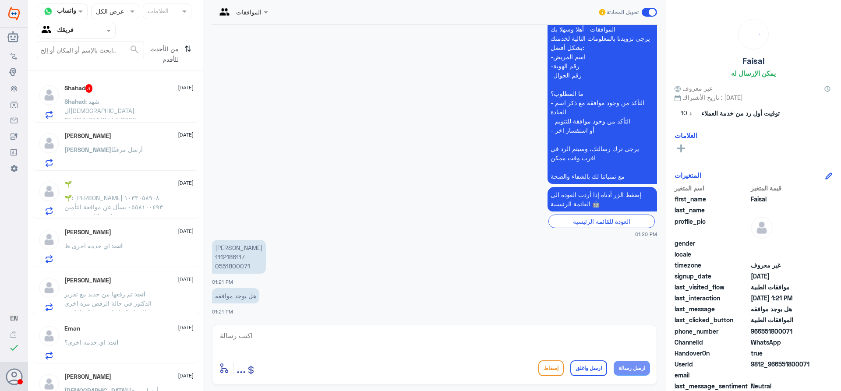
click at [140, 113] on p "Shahad : شهد ال[DEMOGRAPHIC_DATA] 1072045014 0555638100" at bounding box center [113, 108] width 99 height 22
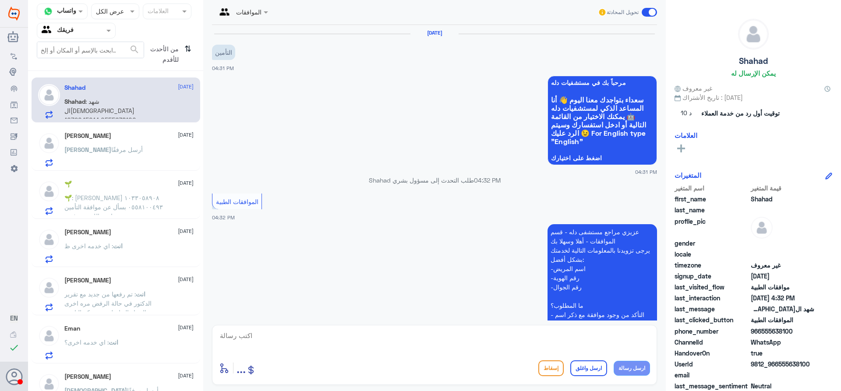
scroll to position [182, 0]
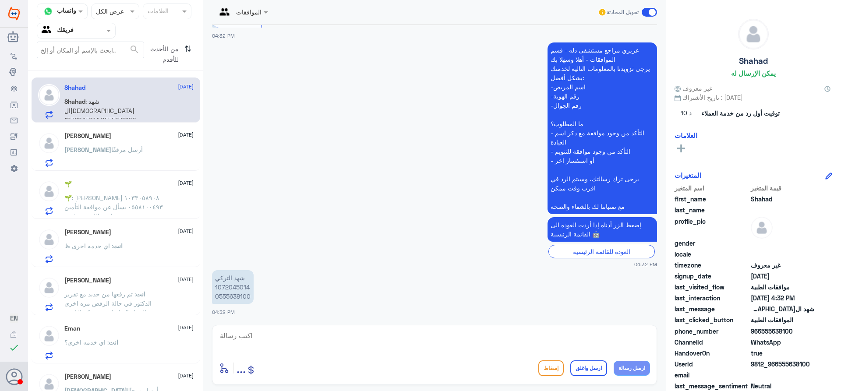
click at [147, 168] on div "[PERSON_NAME] [DATE] [PERSON_NAME] أرسل مرفقًا" at bounding box center [116, 148] width 169 height 45
click at [146, 158] on div "[PERSON_NAME] أرسل مرفقًا" at bounding box center [128, 157] width 129 height 20
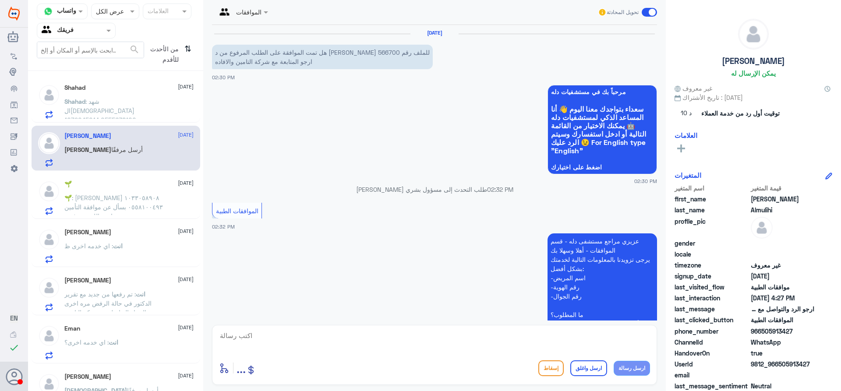
scroll to position [240, 0]
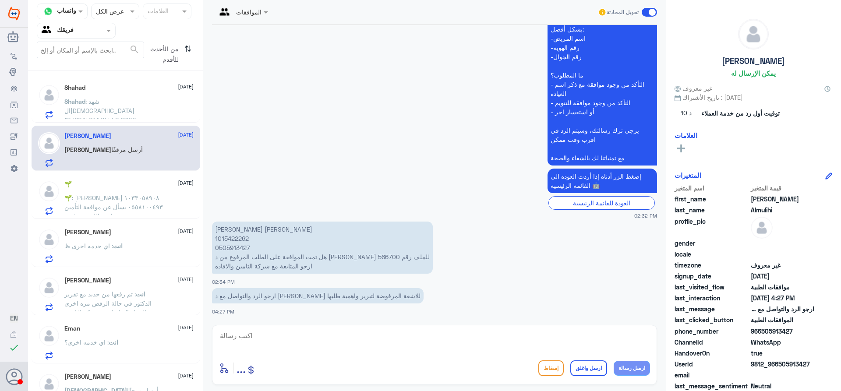
click at [123, 107] on p "Shahad : شهد ال[DEMOGRAPHIC_DATA] 1072045014 0555638100" at bounding box center [113, 108] width 99 height 22
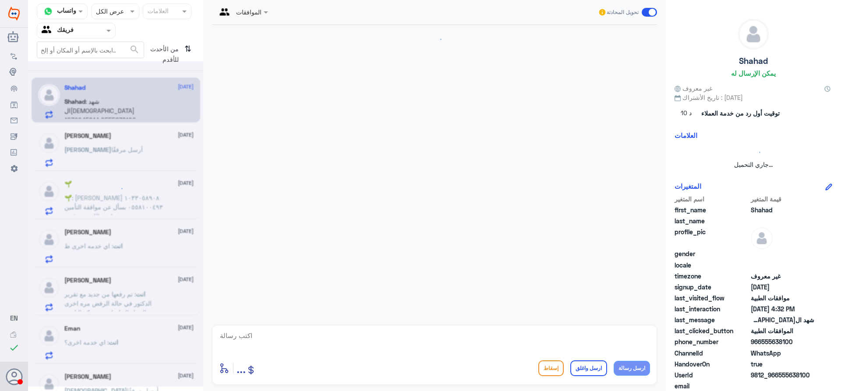
scroll to position [182, 0]
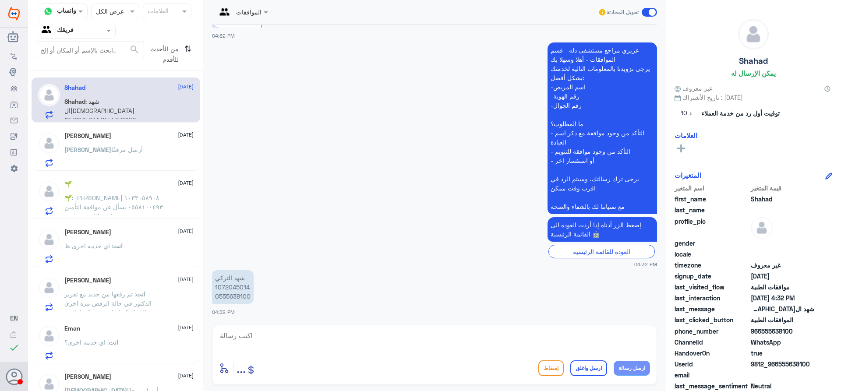
click at [234, 286] on p "شهد ال[DEMOGRAPHIC_DATA] 1072045014 0555638100" at bounding box center [233, 287] width 42 height 34
click at [234, 283] on p "شهد ال[DEMOGRAPHIC_DATA] 1072045014 0555638100" at bounding box center [233, 287] width 42 height 34
click at [235, 286] on p "شهد ال[DEMOGRAPHIC_DATA] 1072045014 0555638100" at bounding box center [233, 287] width 42 height 34
copy p "1072045014"
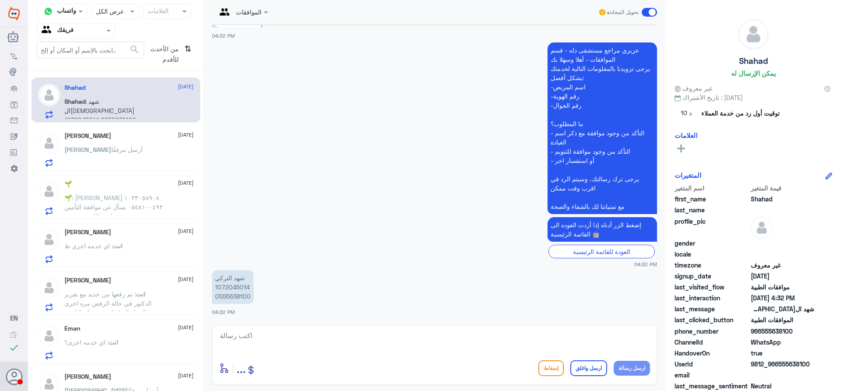
click at [430, 351] on textarea at bounding box center [434, 340] width 431 height 21
type textarea "تفضلي كيف اقدر اخدمك ؟"
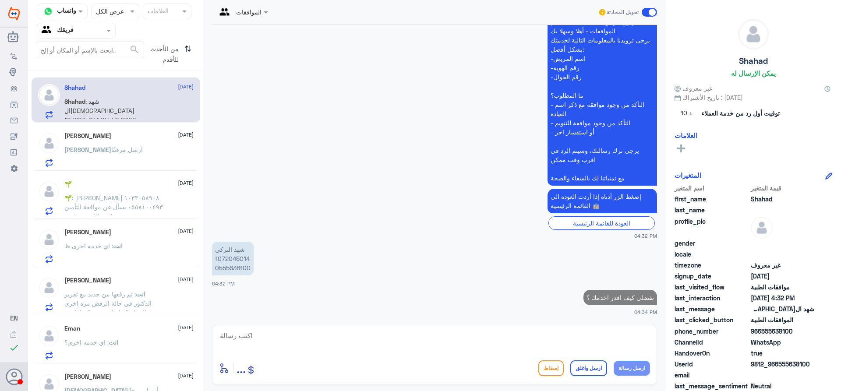
click at [120, 159] on p "[PERSON_NAME] أرسل مرفقًا" at bounding box center [103, 156] width 78 height 22
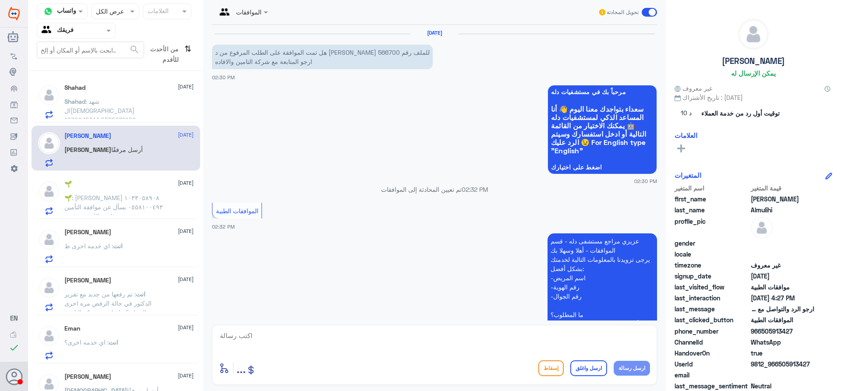
scroll to position [240, 0]
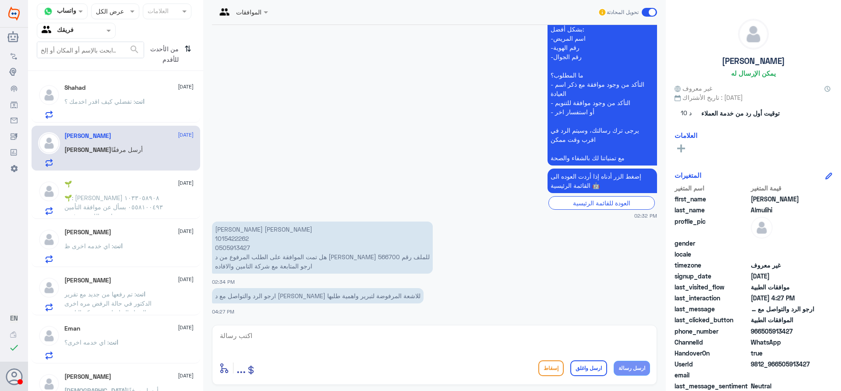
click at [241, 240] on p "[PERSON_NAME] [PERSON_NAME] 1015422262 0505913427 هل تمت الموافقة على الطلب الم…" at bounding box center [322, 248] width 221 height 52
click at [230, 257] on p "[PERSON_NAME] [PERSON_NAME] 1015422262 0505913427 هل تمت الموافقة على الطلب الم…" at bounding box center [322, 248] width 221 height 52
copy p "566700"
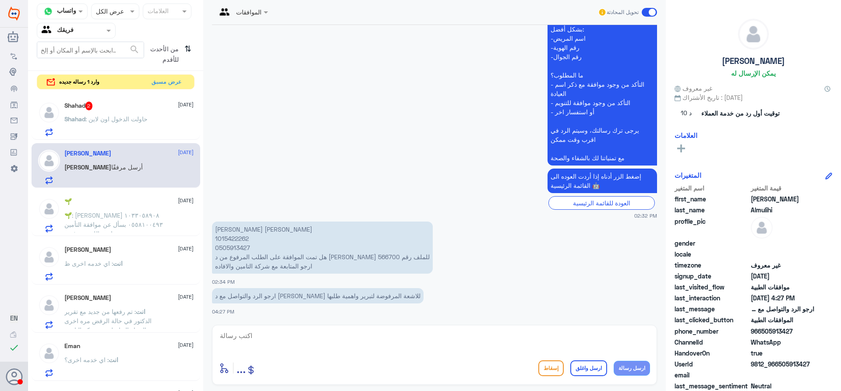
click at [131, 133] on p "Shahad : حاولت الدخول اون لاين" at bounding box center [105, 125] width 83 height 22
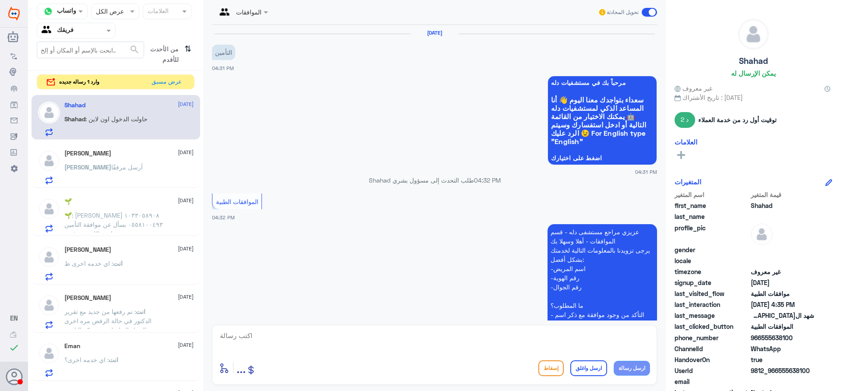
scroll to position [286, 0]
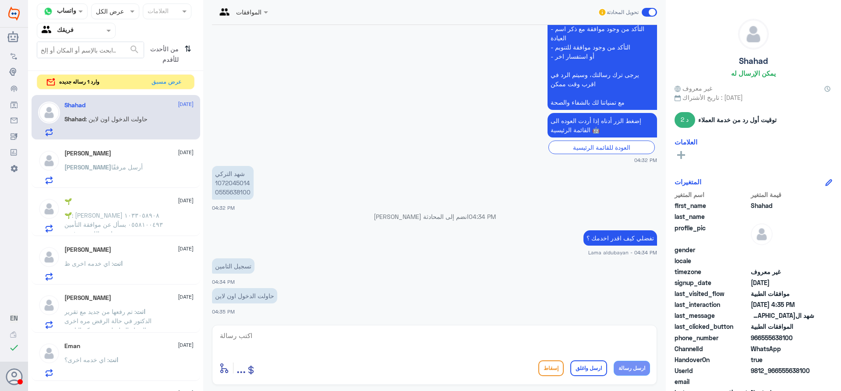
click at [232, 183] on p "شهد ال[DEMOGRAPHIC_DATA] 1072045014 0555638100" at bounding box center [233, 183] width 42 height 34
copy p "1072045014"
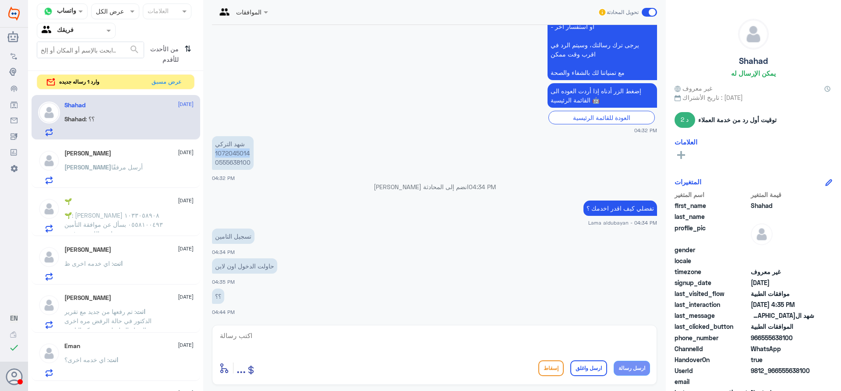
click at [421, 340] on textarea at bounding box center [434, 340] width 431 height 21
type textarea "تم تحديث تامينك"
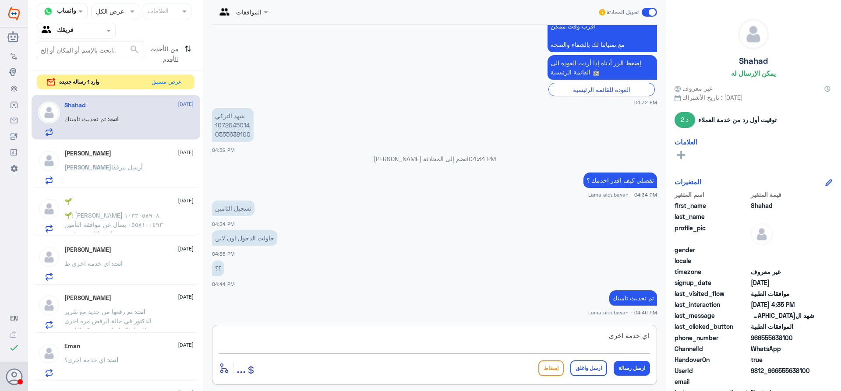
type textarea "اي خدمه اخرى؟"
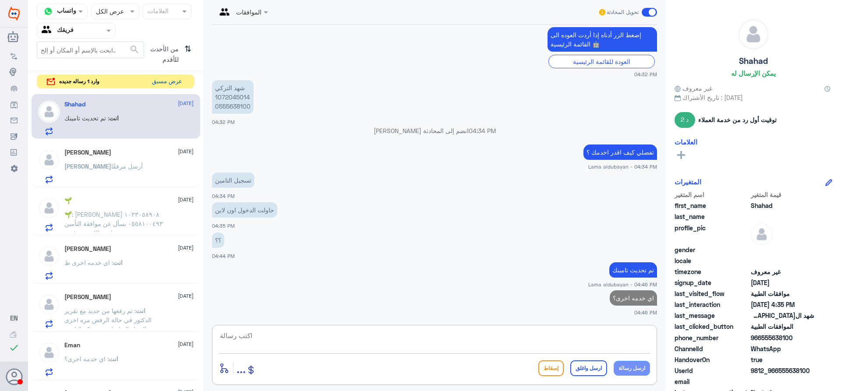
click at [173, 79] on button "عرض مسبق" at bounding box center [166, 82] width 37 height 14
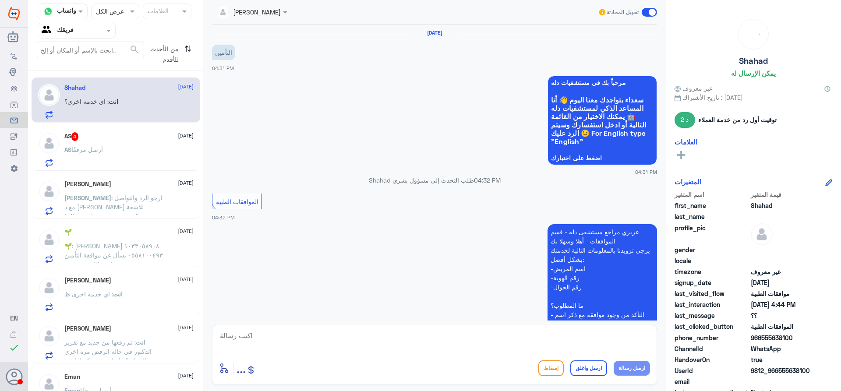
scroll to position [372, 0]
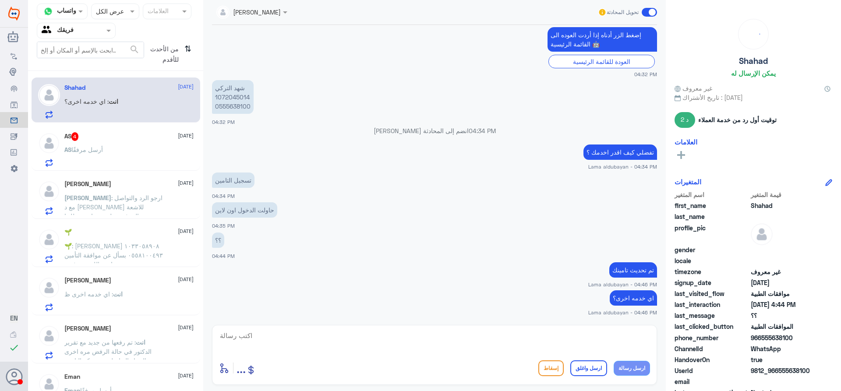
click at [137, 159] on div "AS أرسل مرفقًا" at bounding box center [128, 157] width 129 height 20
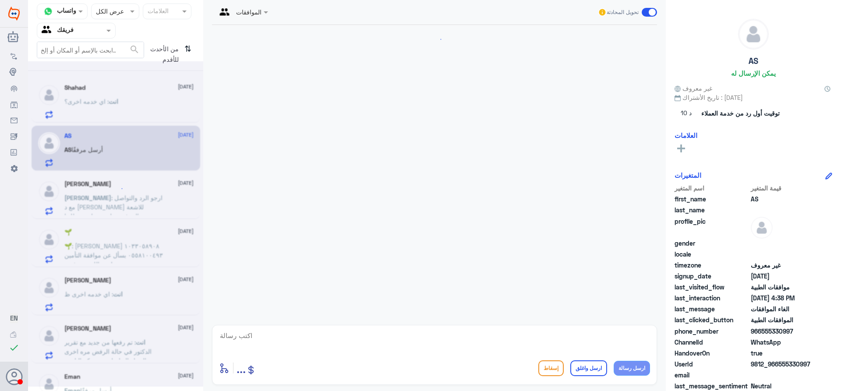
scroll to position [212, 0]
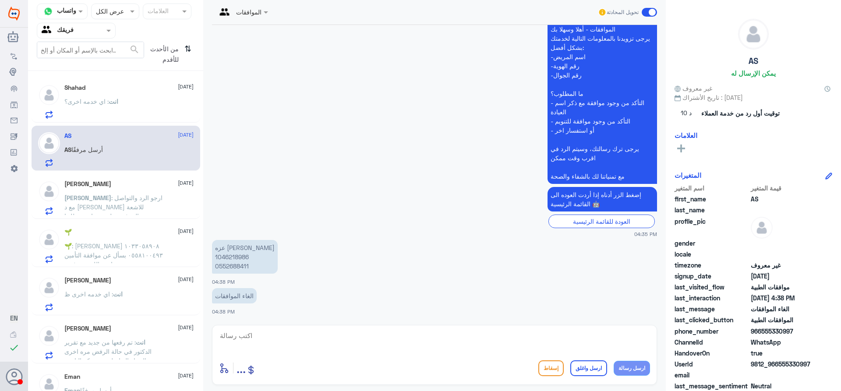
click at [238, 256] on p "[PERSON_NAME] 1046218986 0552688411" at bounding box center [245, 257] width 66 height 34
copy p "1046218986"
click at [380, 346] on textarea at bounding box center [434, 340] width 431 height 21
type textarea "م"
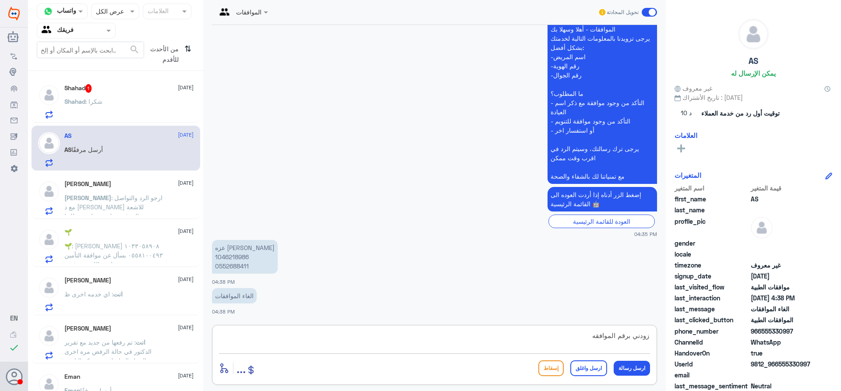
type textarea "زودني برقم الموافقه"
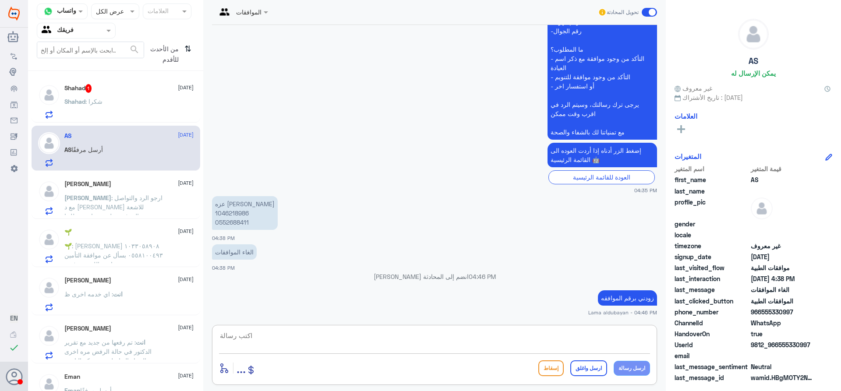
click at [117, 105] on div "Shahad : شكرا" at bounding box center [128, 109] width 129 height 20
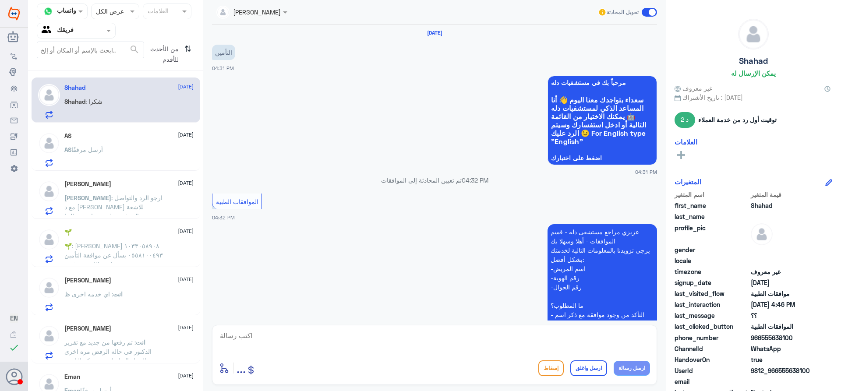
scroll to position [402, 0]
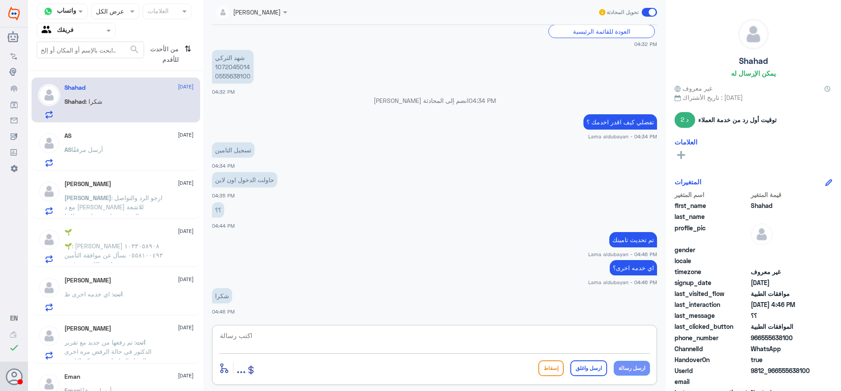
click at [372, 343] on textarea at bounding box center [434, 340] width 431 height 21
paste textarea "نشكر تواصلك مع مستشفيات دلة"
type textarea "نشكر تواصلك مع مستشفيات دلة"
click at [578, 367] on button "ارسل واغلق" at bounding box center [588, 368] width 37 height 16
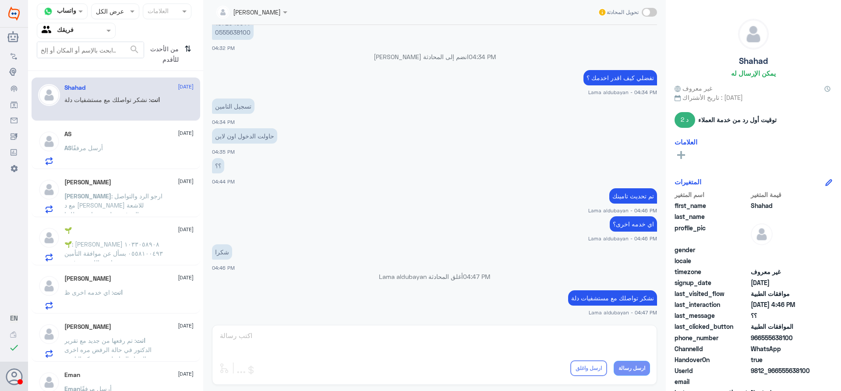
click at [92, 168] on div "AS [DATE] AS أرسل مرفقًا" at bounding box center [116, 146] width 169 height 45
click at [108, 158] on div "AS أرسل مرفقًا" at bounding box center [128, 155] width 129 height 20
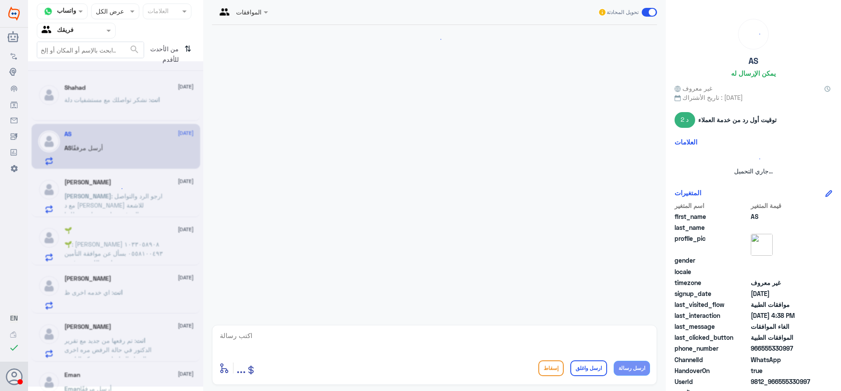
scroll to position [256, 0]
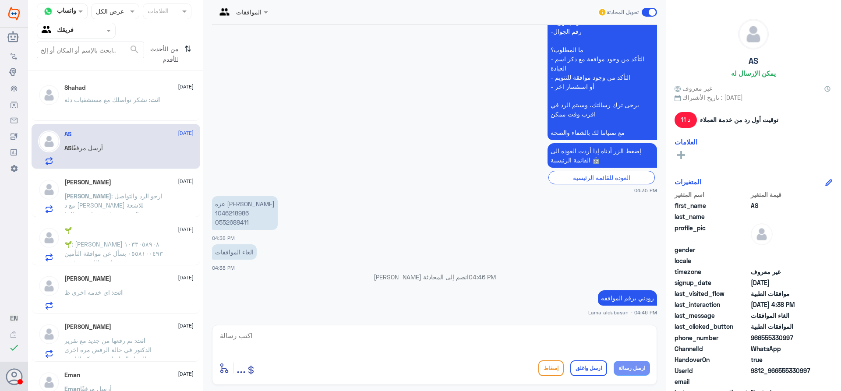
click at [108, 204] on span ": ارجو الرد والتواصل مع د [PERSON_NAME] للاشعة المرفوضة لتبرير واهمية طلبها" at bounding box center [113, 205] width 98 height 26
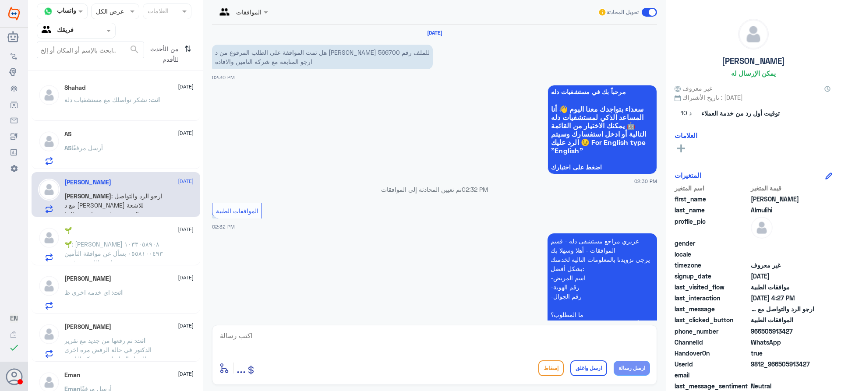
scroll to position [240, 0]
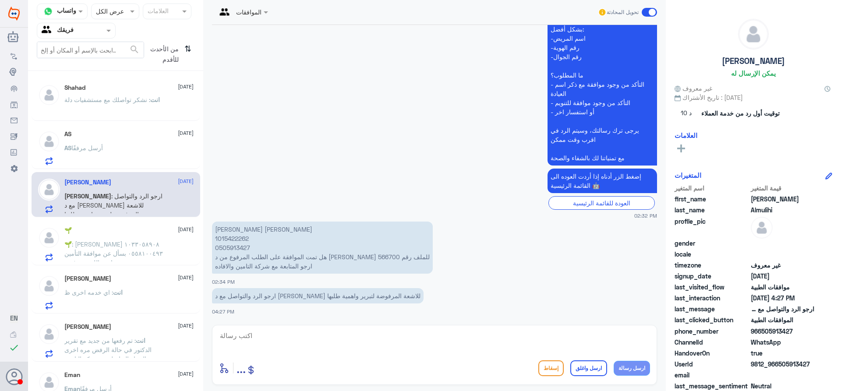
click at [119, 247] on span ": [PERSON_NAME] ١٠٣٣٠٥٨٩٠٨ ٠٥٥٨١٠٠٤٩٣ بسأل عن موافقة التأمين ايش اللي تم رفضه" at bounding box center [113, 253] width 99 height 26
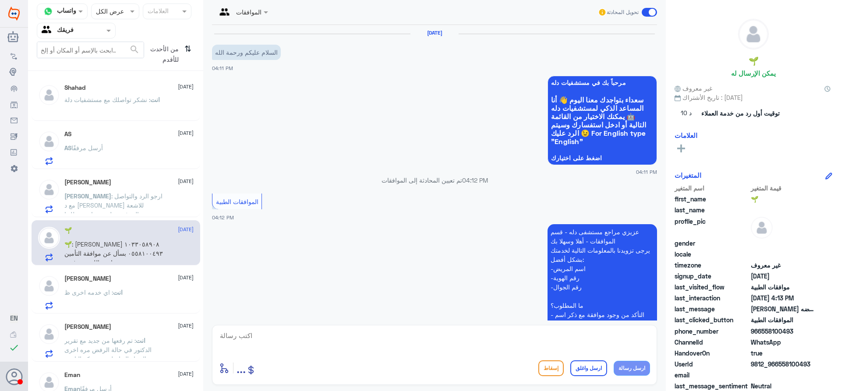
scroll to position [191, 0]
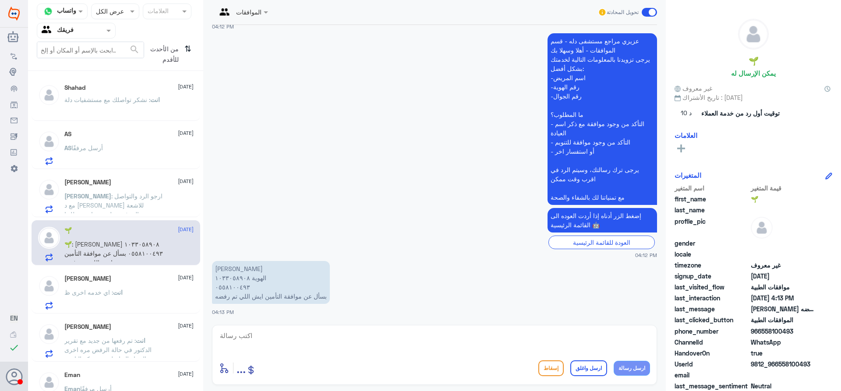
click at [122, 204] on span ": ارجو الرد والتواصل مع د [PERSON_NAME] للاشعة المرفوضة لتبرير واهمية طلبها" at bounding box center [113, 205] width 98 height 26
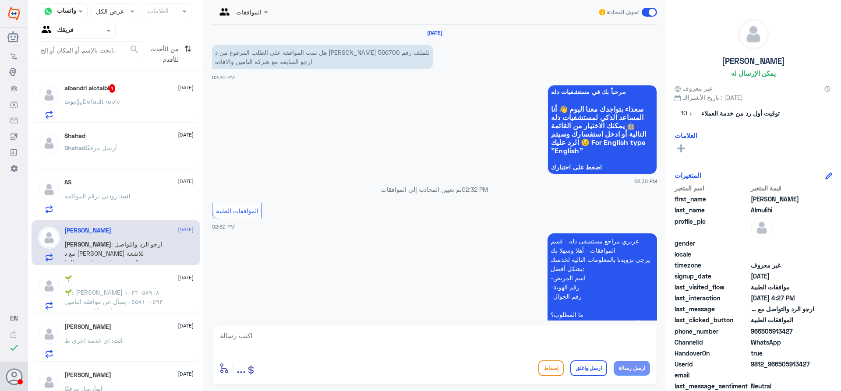
scroll to position [240, 0]
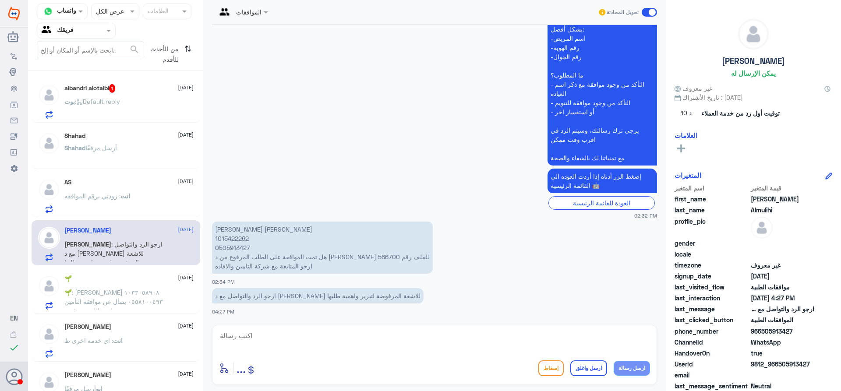
click at [108, 108] on p "[PERSON_NAME] : Default reply" at bounding box center [92, 108] width 56 height 22
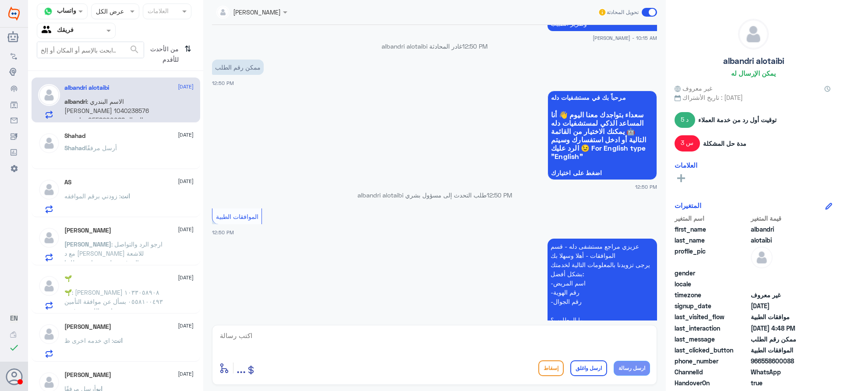
scroll to position [1316, 0]
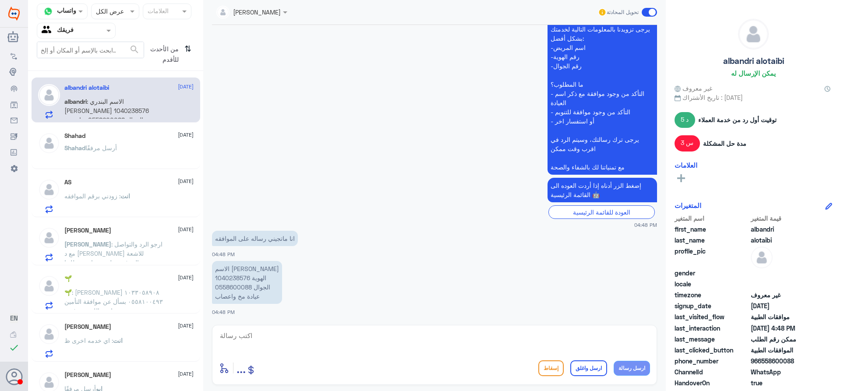
click at [65, 131] on div "Shahad [DATE] [PERSON_NAME] أرسل مرفقًا" at bounding box center [116, 147] width 169 height 43
click at [111, 158] on p "[PERSON_NAME] أرسل مرفقًا" at bounding box center [90, 154] width 53 height 22
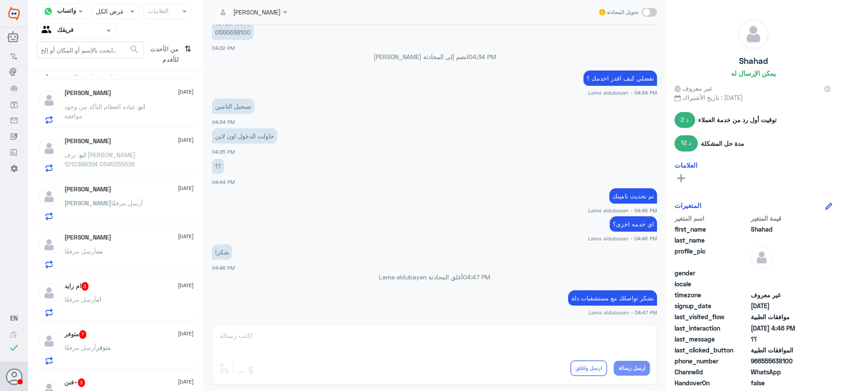
scroll to position [267, 0]
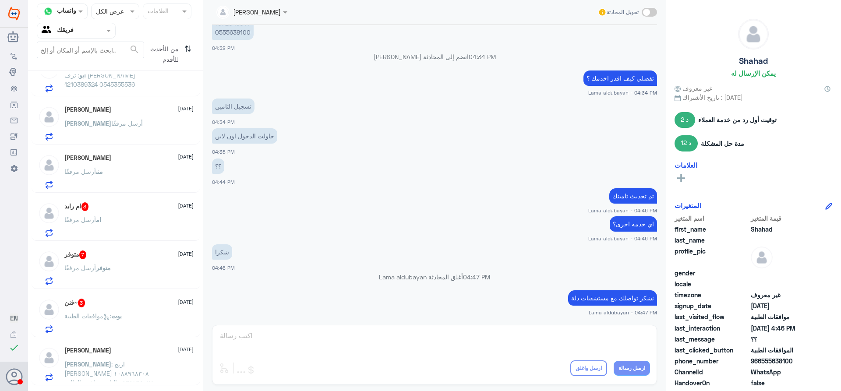
click at [129, 231] on div "ام أرسل مرفقًا" at bounding box center [128, 227] width 129 height 20
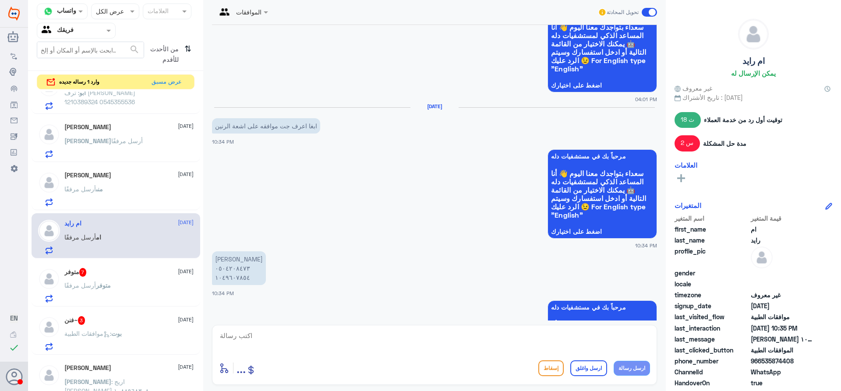
scroll to position [391, 0]
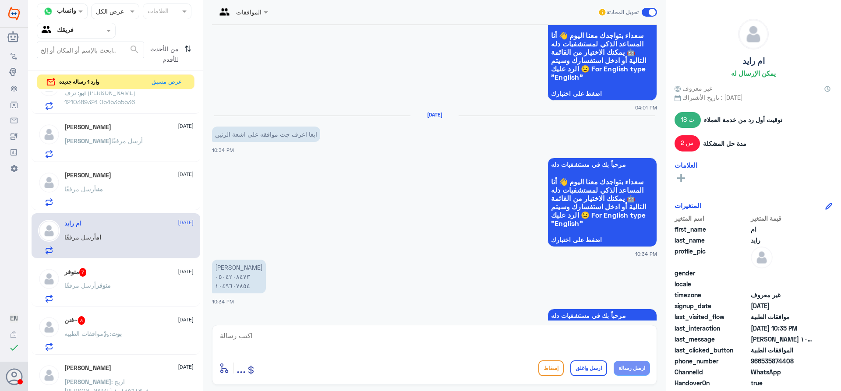
click at [268, 348] on textarea at bounding box center [434, 340] width 431 height 21
type textarea "1049607854"
drag, startPoint x: 268, startPoint y: 339, endPoint x: 0, endPoint y: 346, distance: 267.2
click at [0, 346] on div "Dallah Hospitals منشئ البوت مهارات تدريب البوت إذاعة الجمهور صندوق الوارد أدوات…" at bounding box center [420, 195] width 841 height 391
click at [437, 347] on textarea at bounding box center [434, 340] width 431 height 21
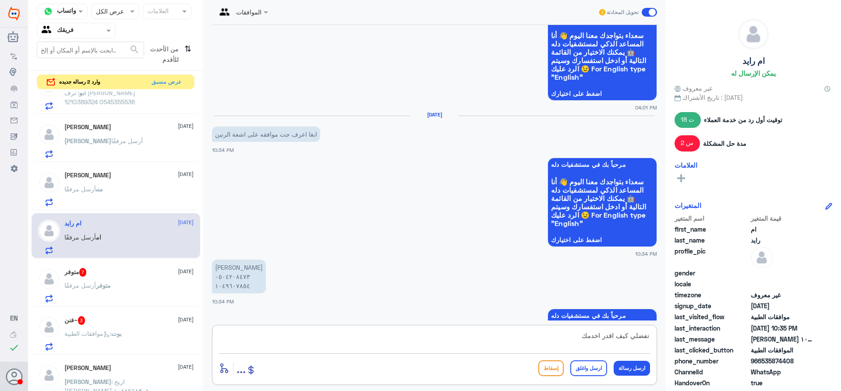
type textarea "تفضلي كيف اقدر اخدمك ؟"
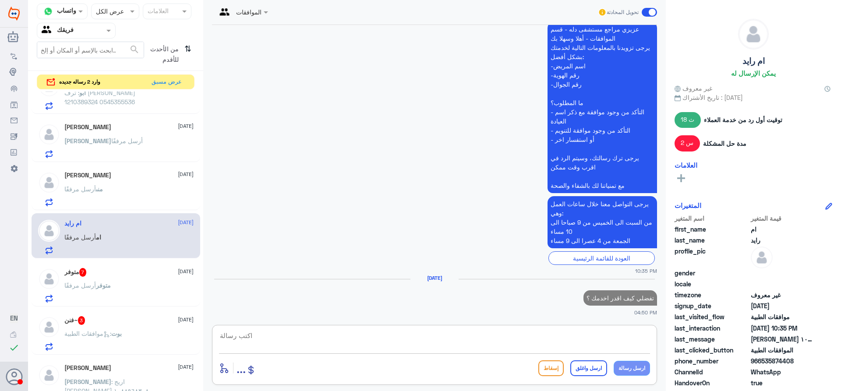
click at [131, 304] on div "متوفر 7 [DATE] متوفر أرسل مرفقًا" at bounding box center [116, 283] width 169 height 45
click at [135, 289] on div "متوفر أرسل مرفقًا" at bounding box center [128, 293] width 129 height 20
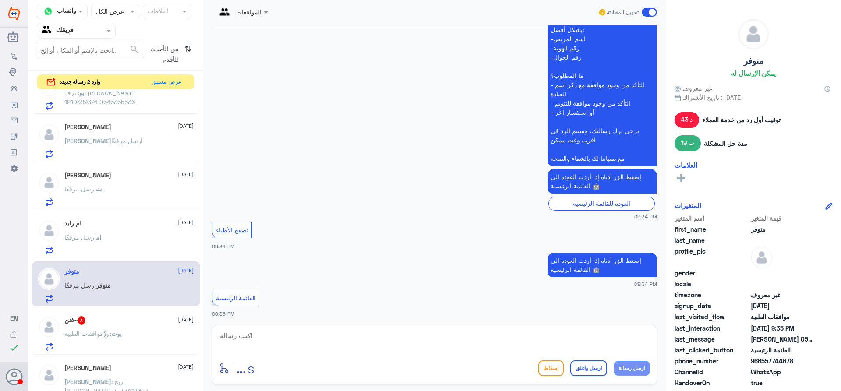
scroll to position [760, 0]
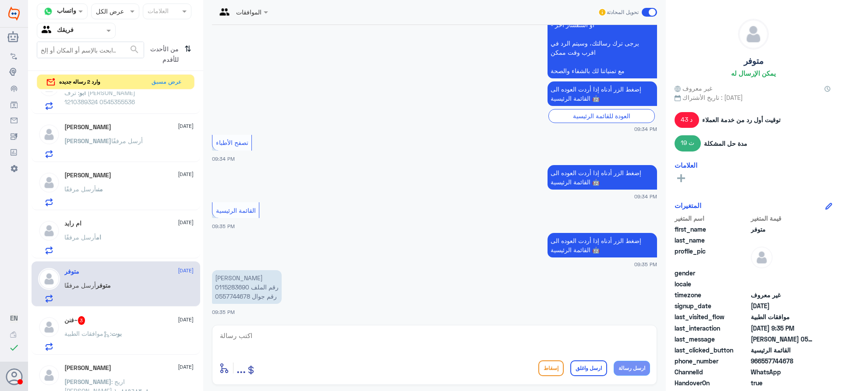
drag, startPoint x: 300, startPoint y: 339, endPoint x: 310, endPoint y: 336, distance: 10.4
click at [301, 338] on textarea at bounding box center [434, 340] width 431 height 21
type textarea "تفضل كيف اقدر اخدمك ؟"
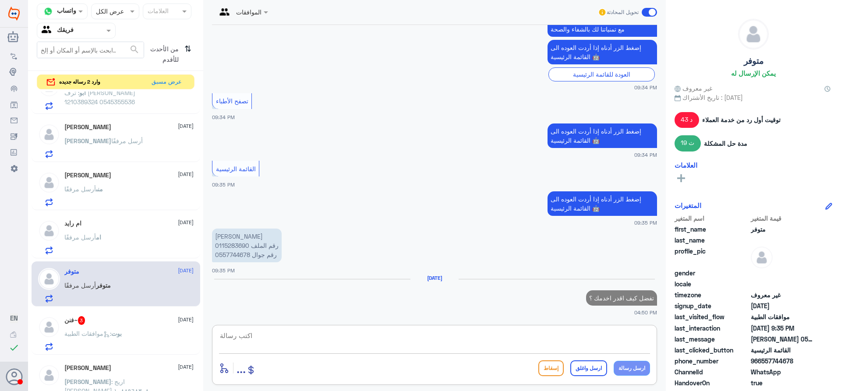
click at [119, 348] on p "بوت : موافقات الطبية" at bounding box center [92, 340] width 57 height 22
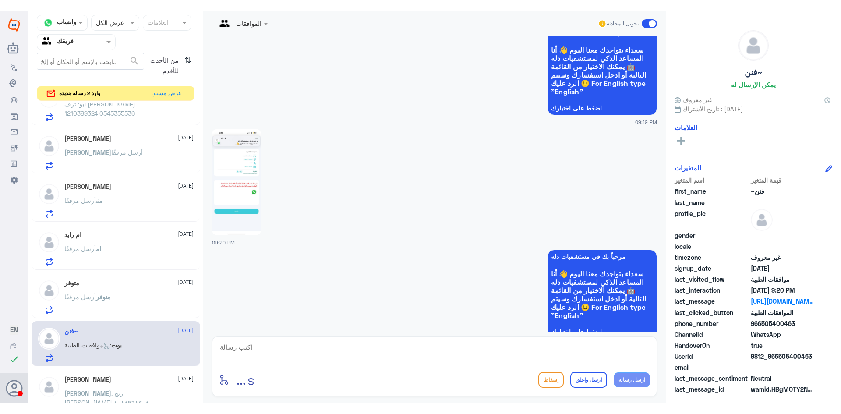
scroll to position [60, 0]
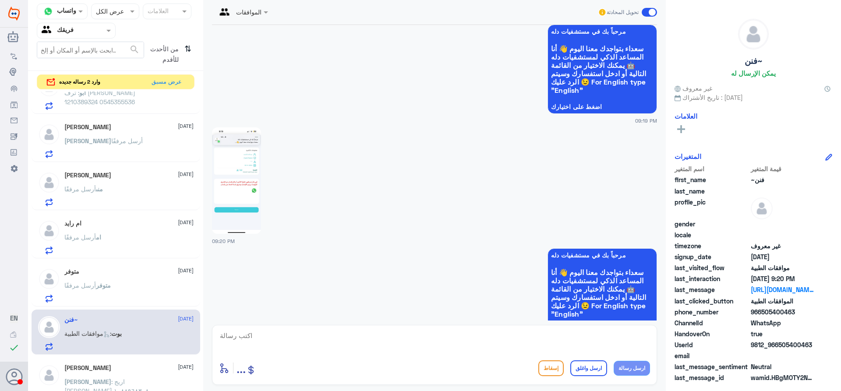
click at [241, 184] on img at bounding box center [236, 180] width 49 height 106
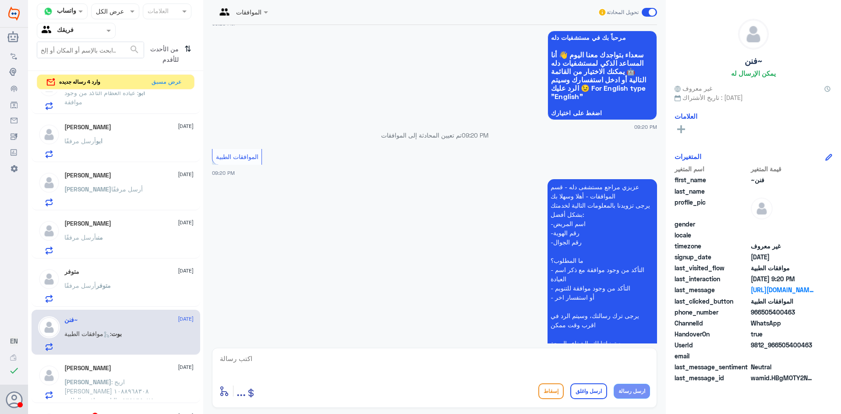
scroll to position [344, 0]
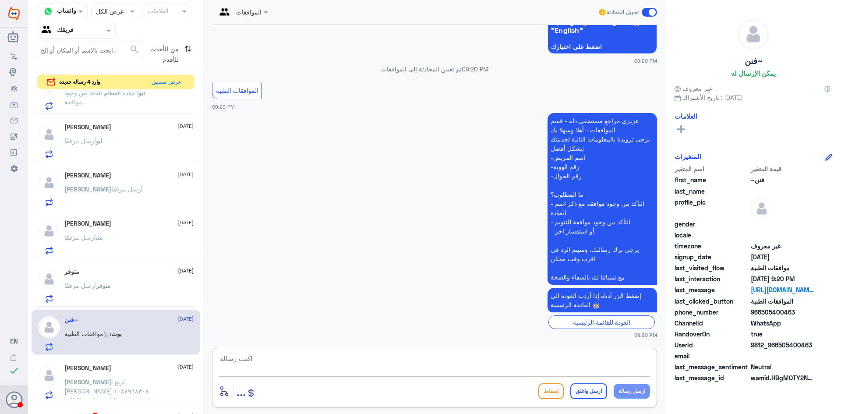
click at [380, 356] on textarea at bounding box center [434, 363] width 431 height 21
type textarea "تفضل كيف اقدر اخدمك ؟"
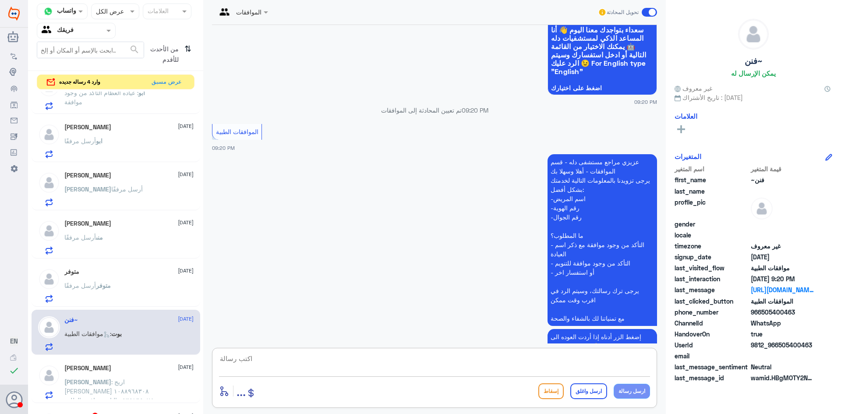
scroll to position [210, 0]
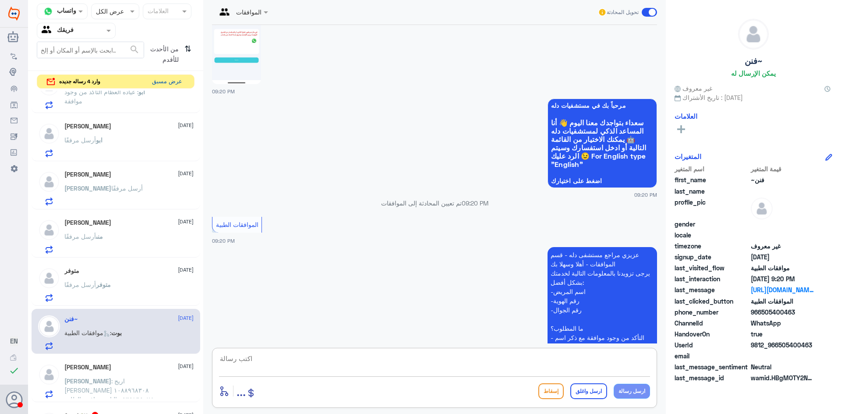
click at [175, 81] on button "عرض مسبق" at bounding box center [166, 82] width 37 height 14
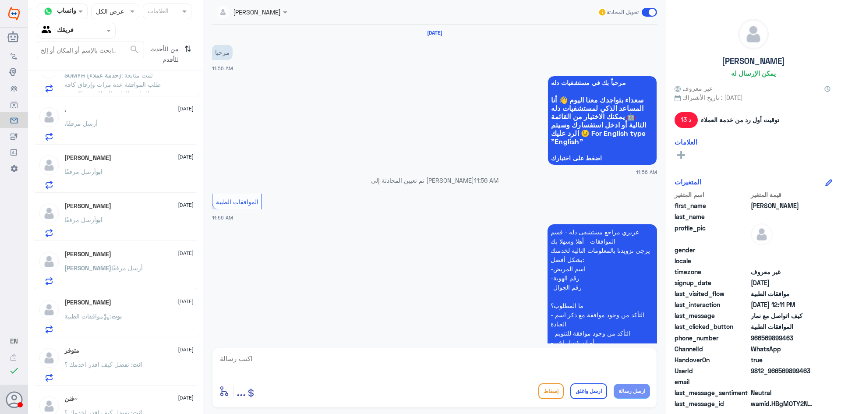
scroll to position [409, 0]
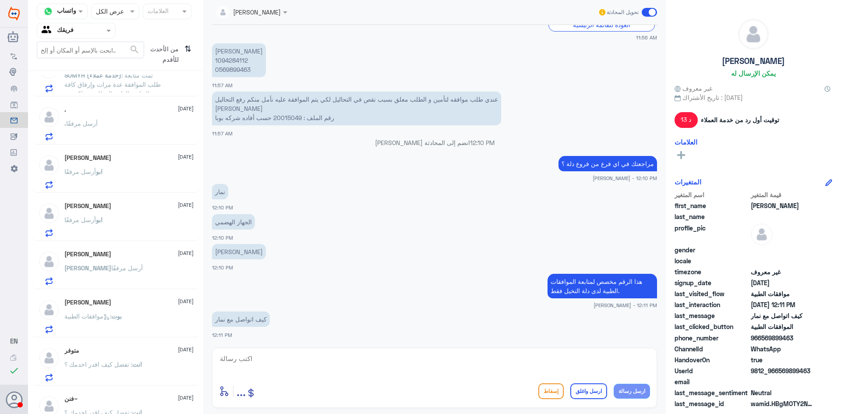
click at [98, 173] on span "ابو" at bounding box center [99, 171] width 7 height 7
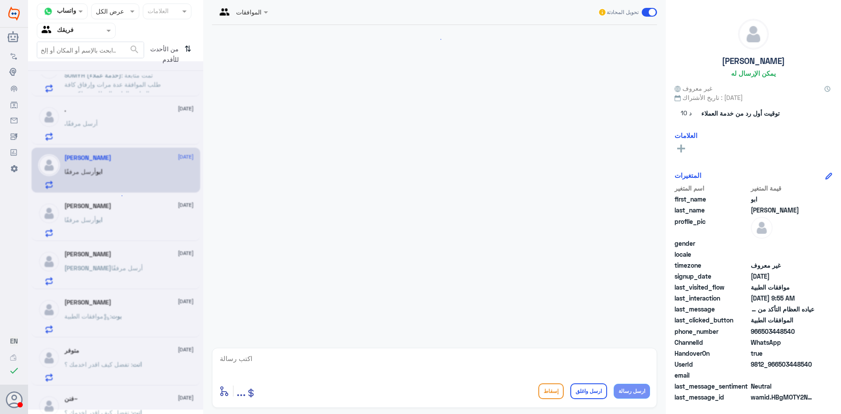
scroll to position [899, 0]
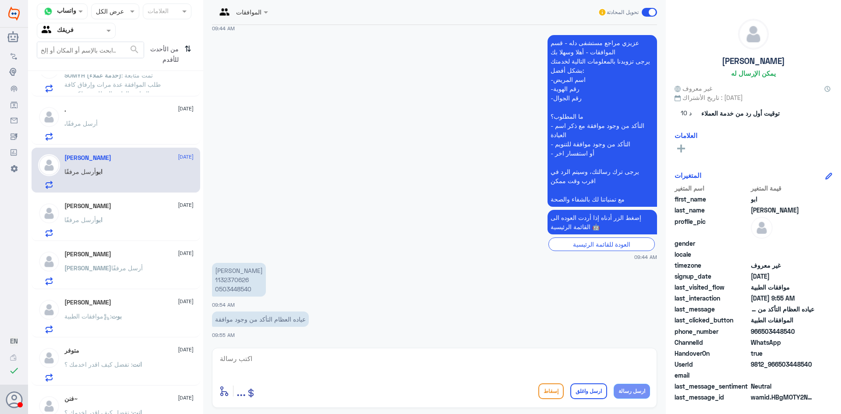
click at [97, 222] on span "ابو" at bounding box center [99, 219] width 7 height 7
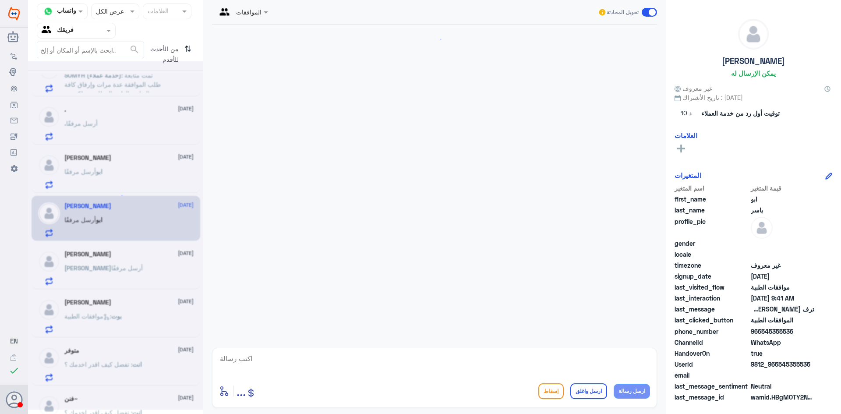
scroll to position [809, 0]
click at [104, 288] on div "[PERSON_NAME] [DATE] [PERSON_NAME] مرفقًا" at bounding box center [116, 266] width 169 height 45
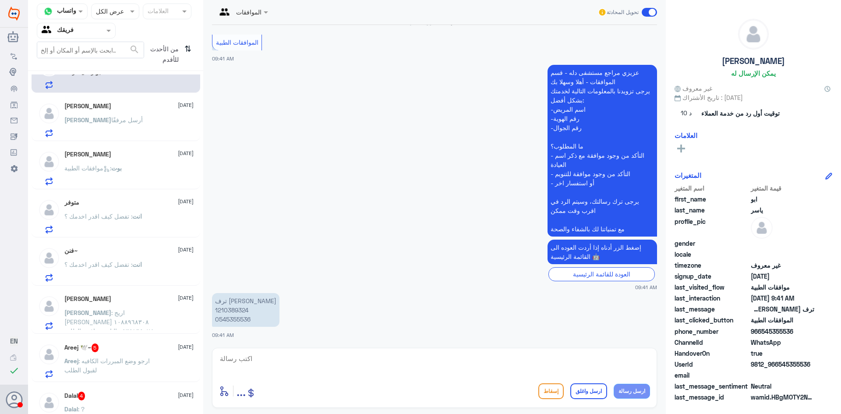
scroll to position [442, 0]
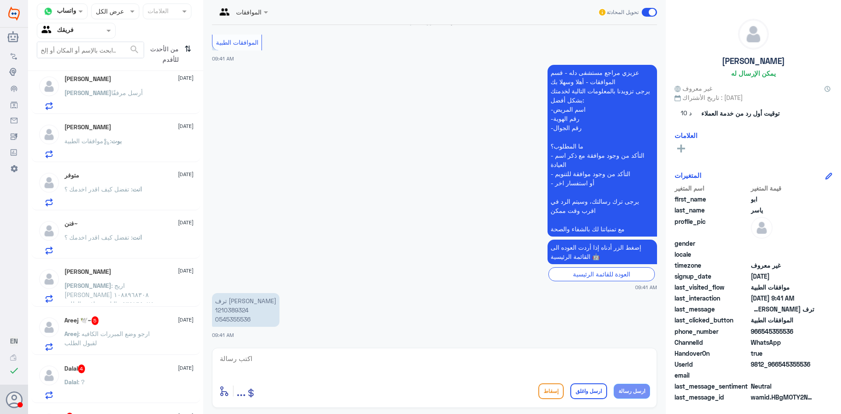
click at [110, 328] on div "Areej 🕊️~ 5 [DATE] Areej : ارجو وضع المبررات الكافيه لقبول الطلب" at bounding box center [128, 333] width 129 height 35
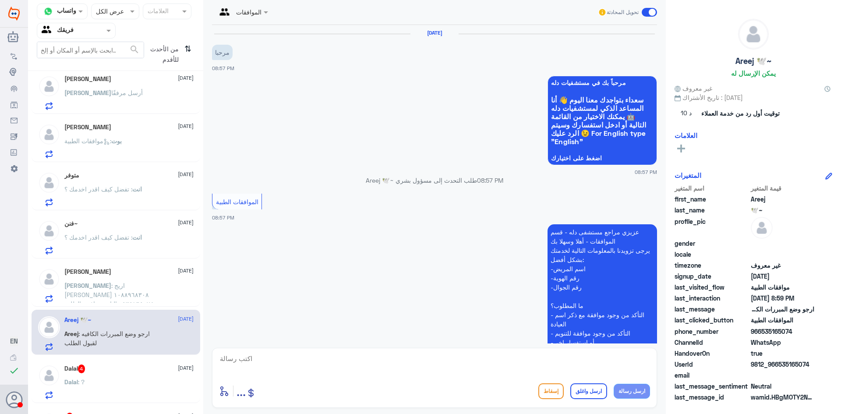
scroll to position [210, 0]
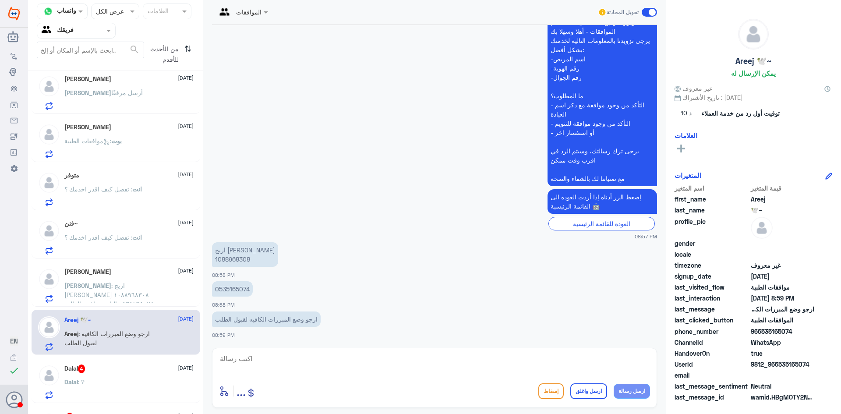
click at [116, 376] on div "Dalal 4 [DATE] Dalal : ?" at bounding box center [116, 380] width 169 height 45
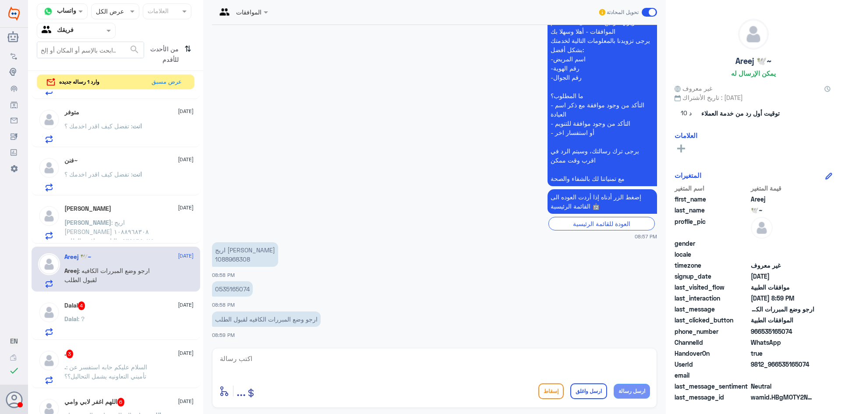
scroll to position [574, 0]
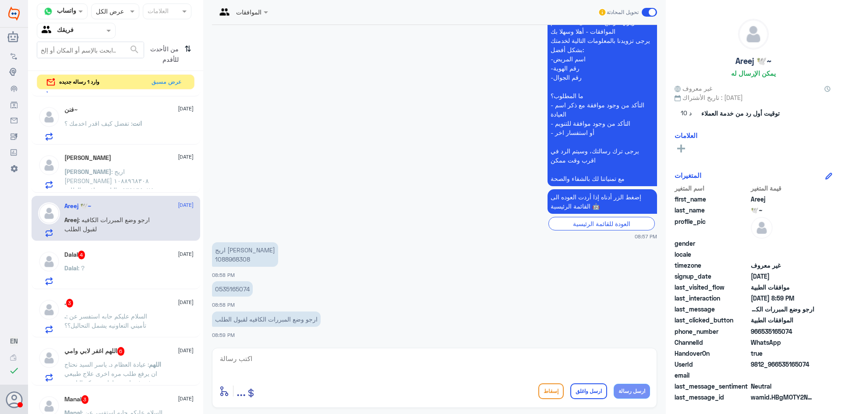
click at [131, 301] on div ". 3 [DATE]" at bounding box center [128, 303] width 129 height 9
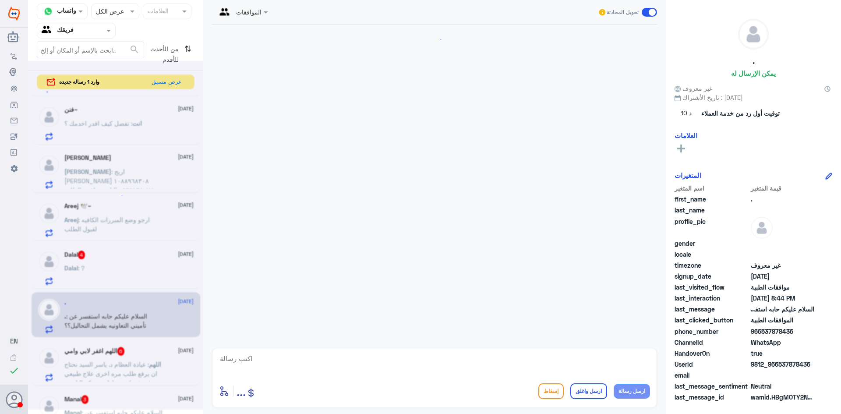
scroll to position [159, 0]
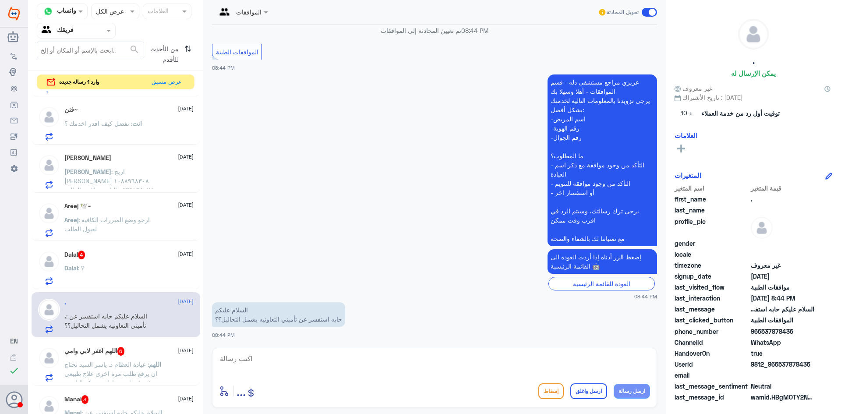
click at [140, 266] on div "Dalal : ?" at bounding box center [128, 275] width 129 height 20
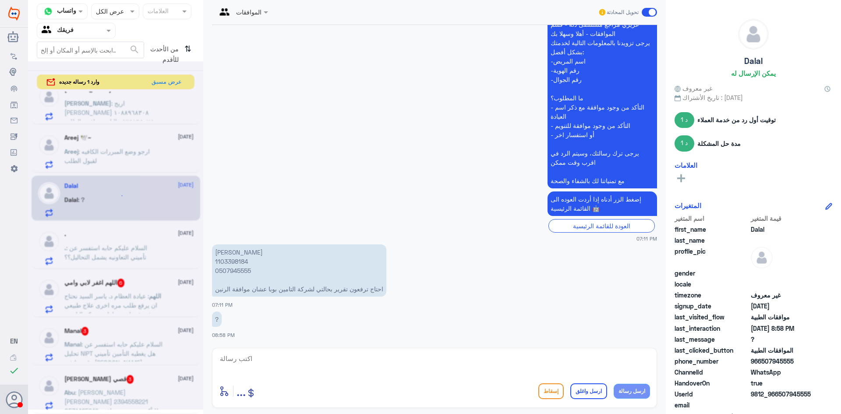
scroll to position [4, 0]
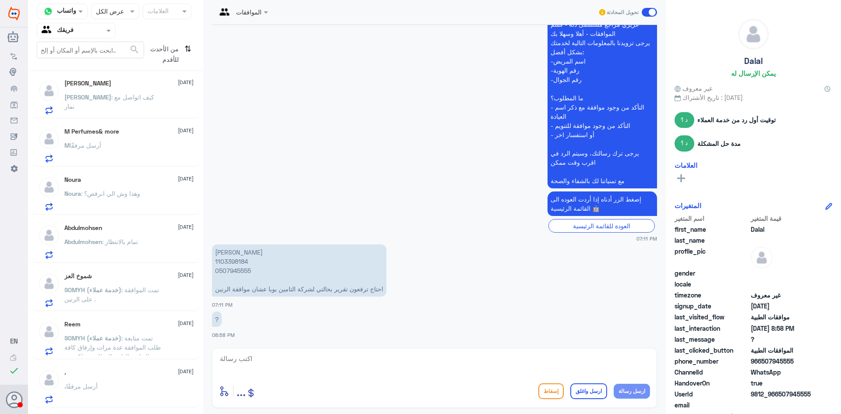
click at [131, 347] on span ": تمت متابعة طلب الموافقة عدة مرات وإرفاق كافة التقارير الطبية المطلوبة، ولكن م…" at bounding box center [112, 360] width 97 height 53
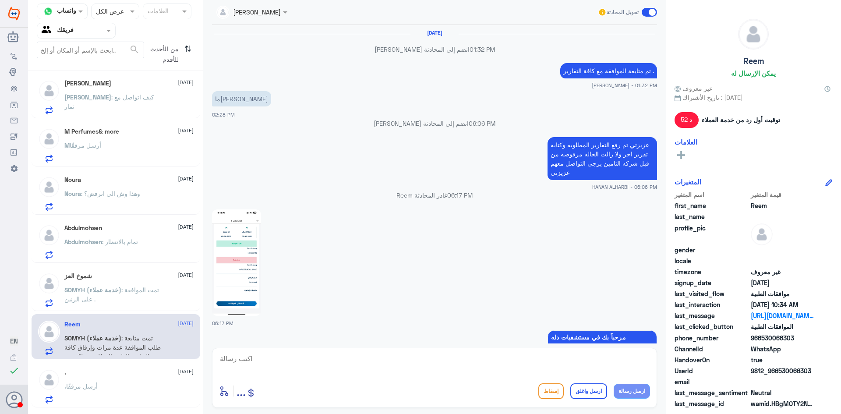
scroll to position [839, 0]
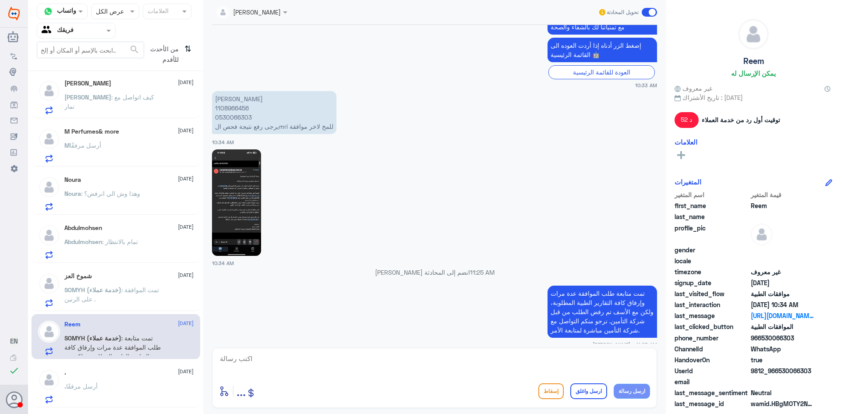
click at [127, 379] on div ". [DATE] . أرسل مرفقًا" at bounding box center [128, 386] width 129 height 35
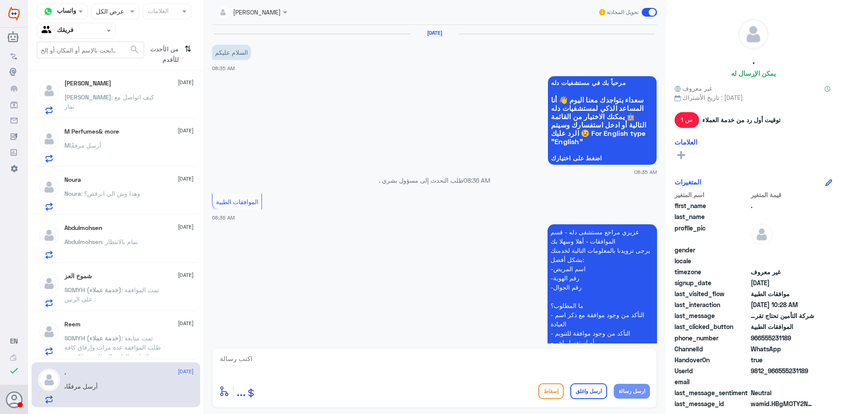
scroll to position [383, 0]
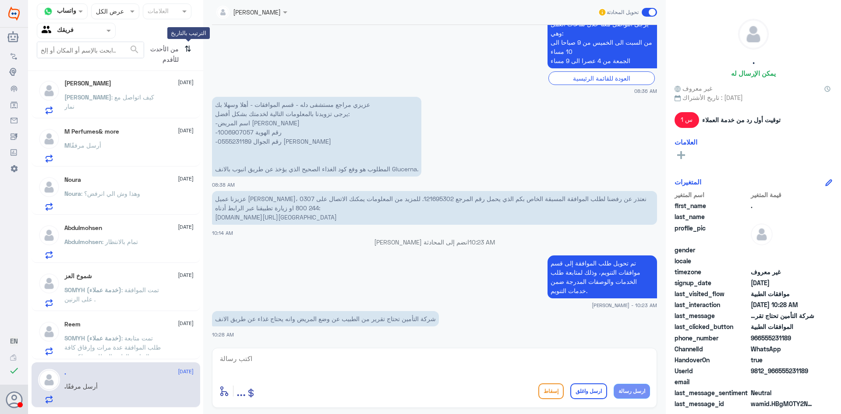
click at [188, 49] on icon "⇅" at bounding box center [187, 53] width 7 height 22
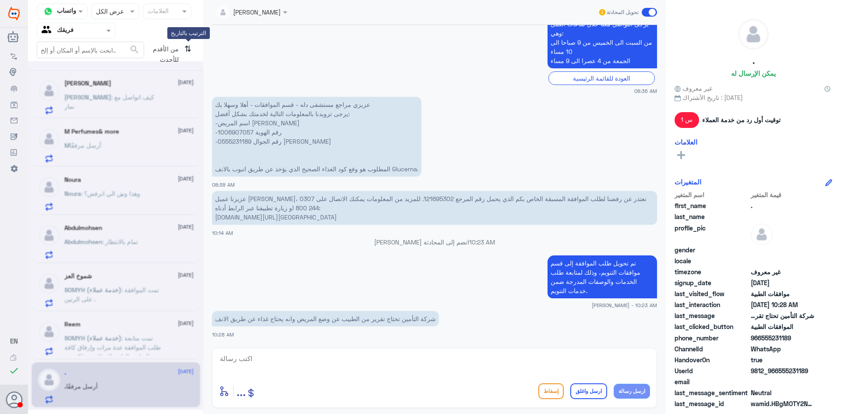
scroll to position [0, 0]
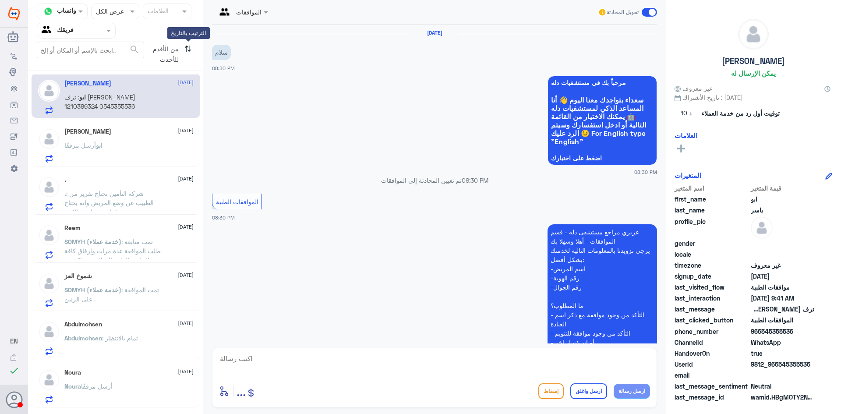
click at [188, 49] on icon "⇅" at bounding box center [187, 53] width 7 height 22
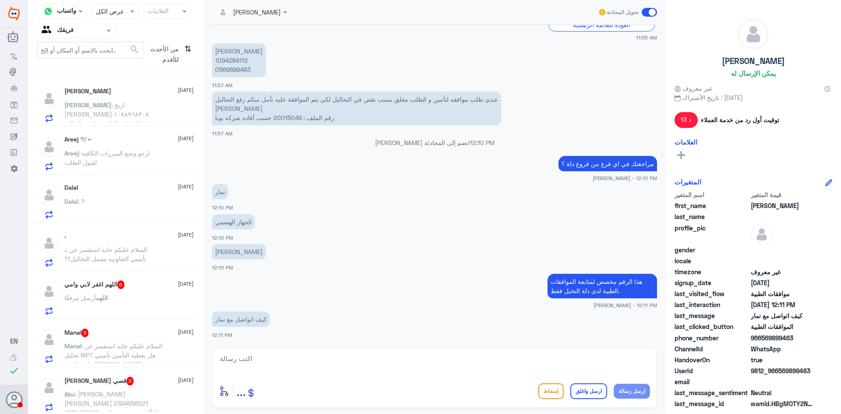
scroll to position [624, 0]
click at [147, 390] on span ": [PERSON_NAME] [PERSON_NAME] 2394558221 0531465242 للتأكد من وجود موافقة من قس…" at bounding box center [111, 410] width 94 height 44
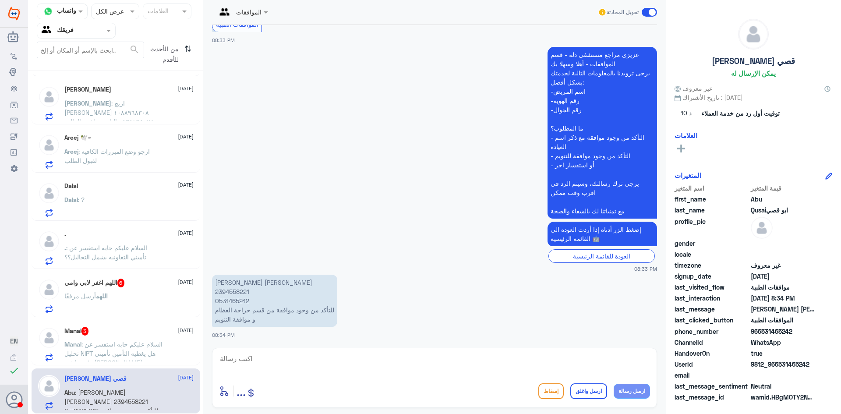
click at [127, 347] on span ": السلام عليكم حابه استفسر عن تحليل NIPT هل يغطيه التأمين تأميني بوبا فئة vip […" at bounding box center [113, 357] width 98 height 35
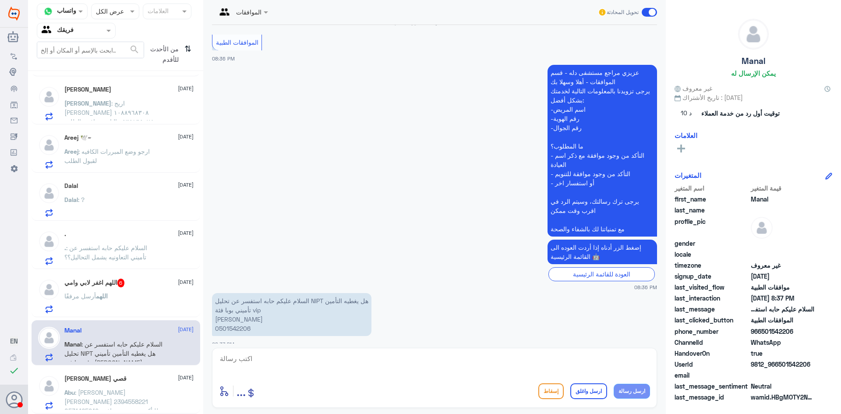
click at [130, 311] on div "اللهم أرسل مرفقًا" at bounding box center [128, 303] width 129 height 20
